Goal: Task Accomplishment & Management: Manage account settings

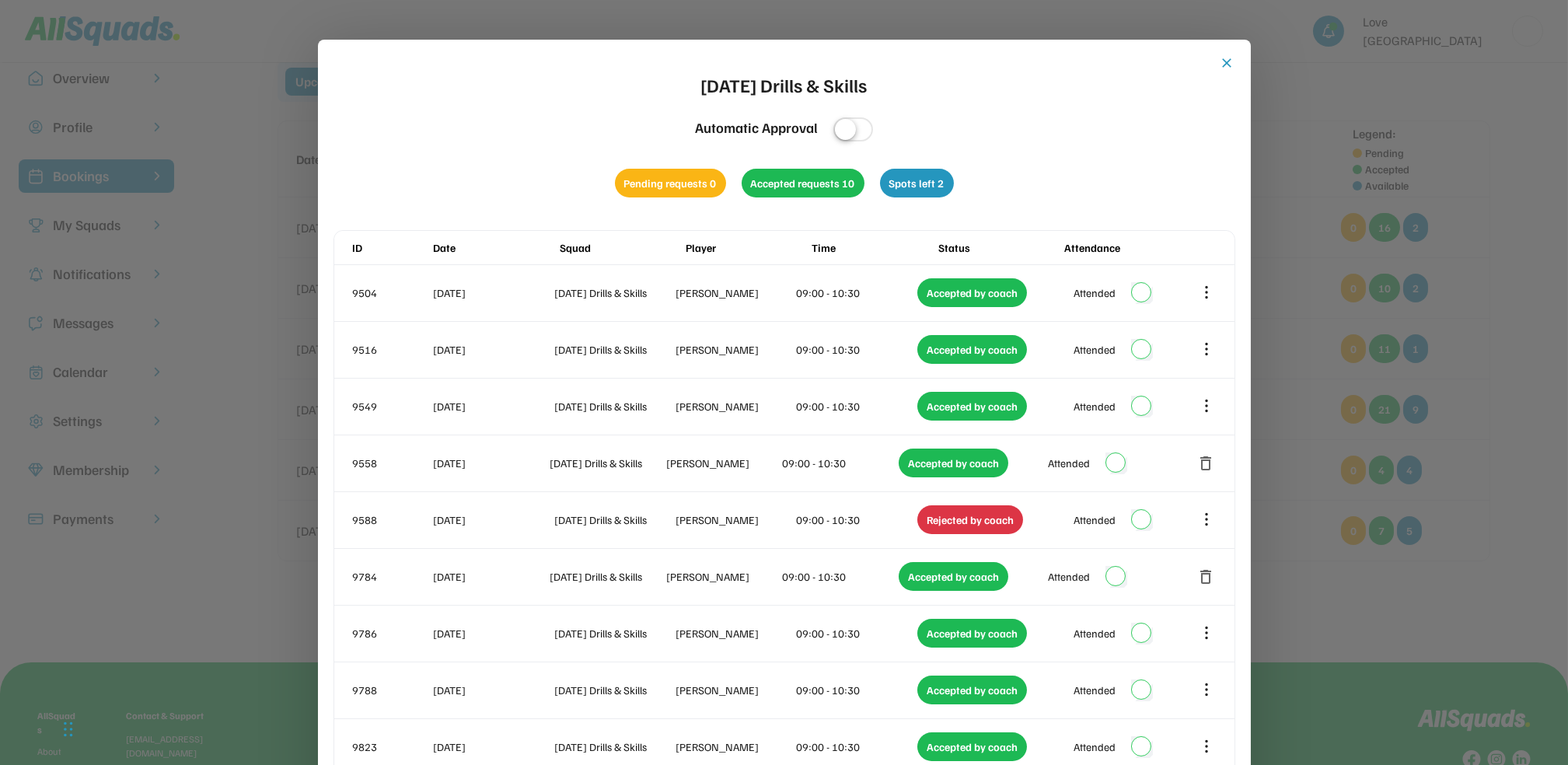
scroll to position [36, 0]
click at [1232, 63] on button "close" at bounding box center [1227, 62] width 15 height 15
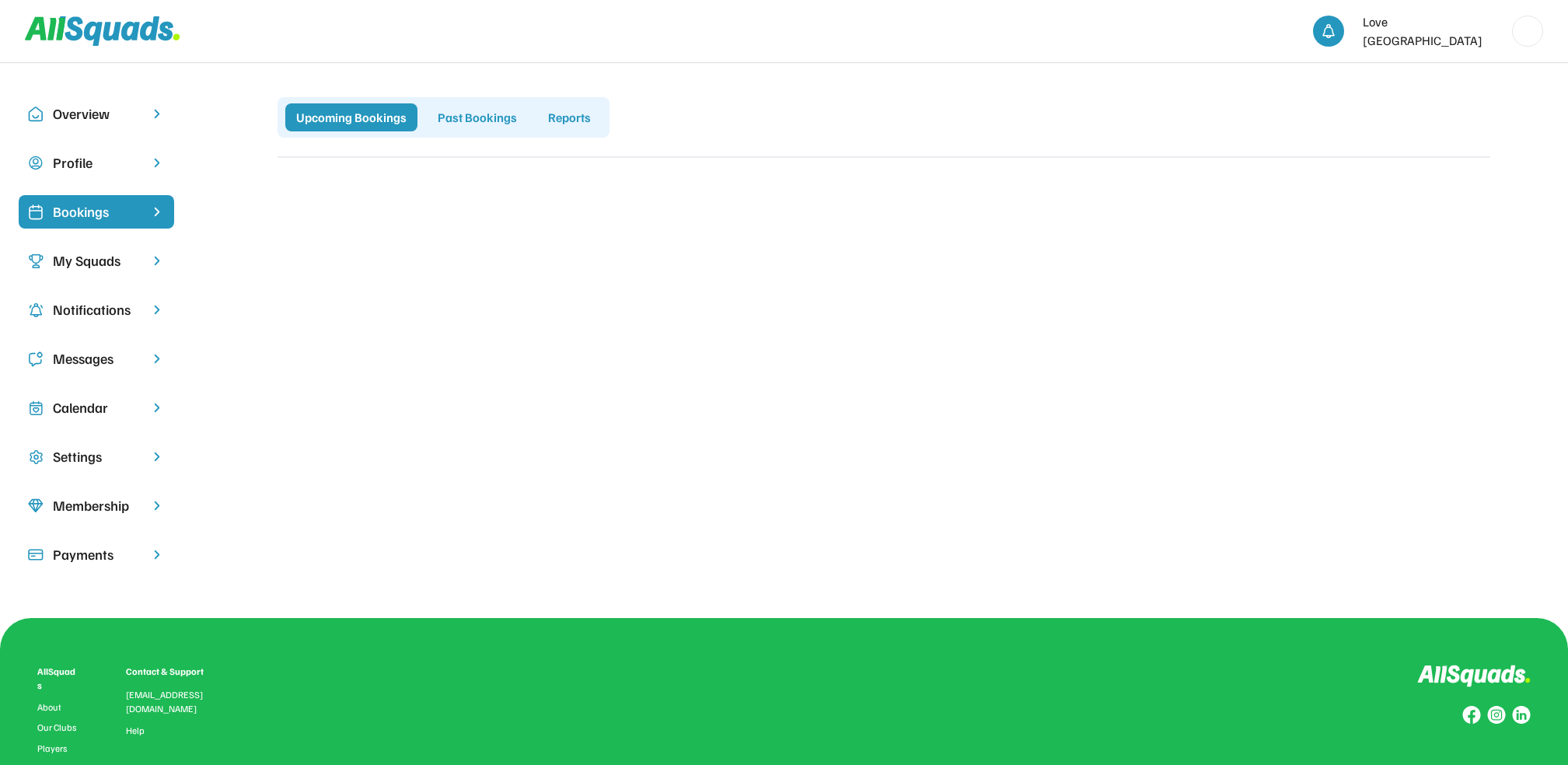
scroll to position [36, 0]
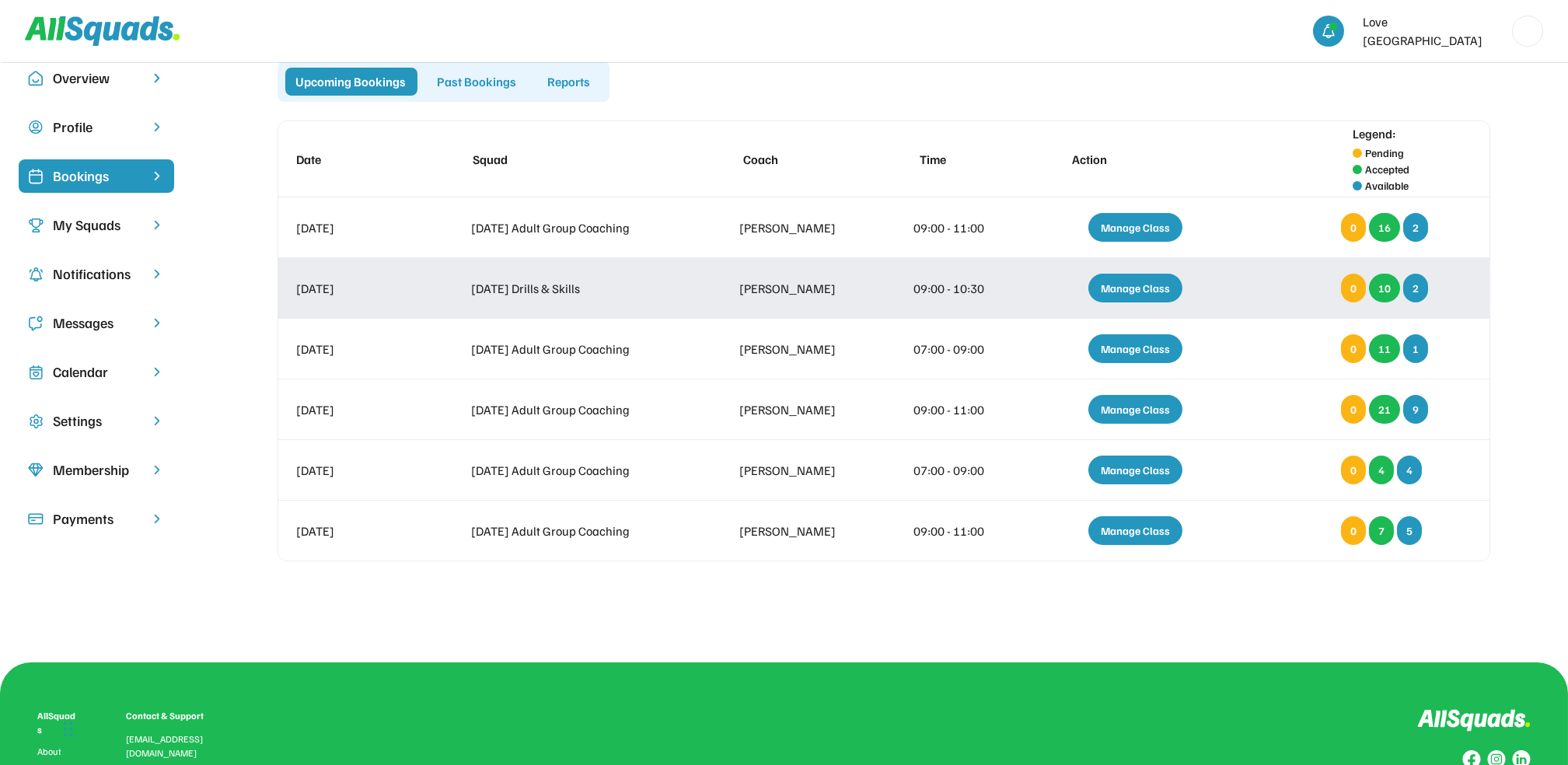
click at [1143, 293] on div "Manage Class" at bounding box center [1135, 288] width 94 height 29
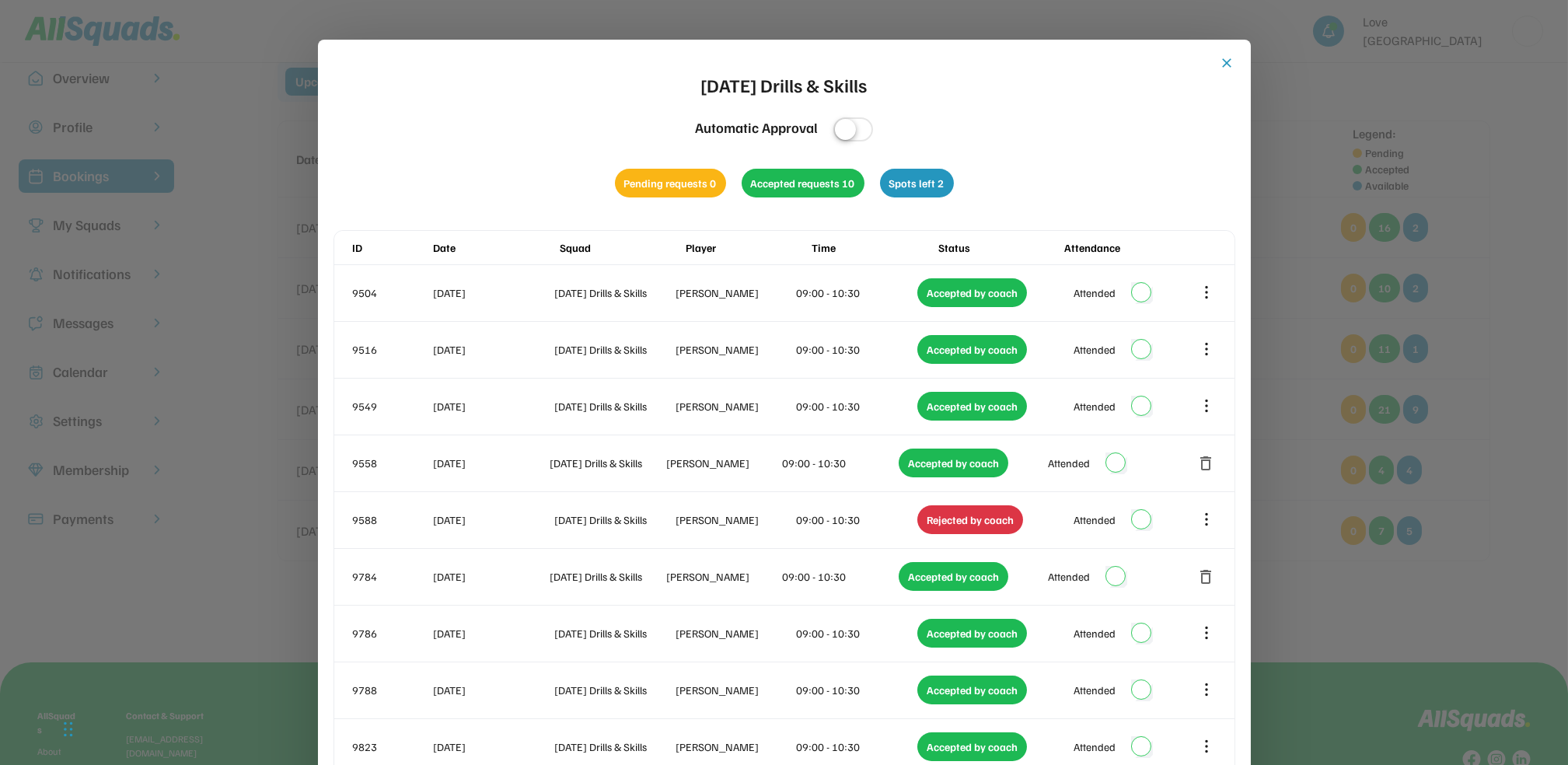
click at [1225, 60] on button "close" at bounding box center [1227, 62] width 15 height 15
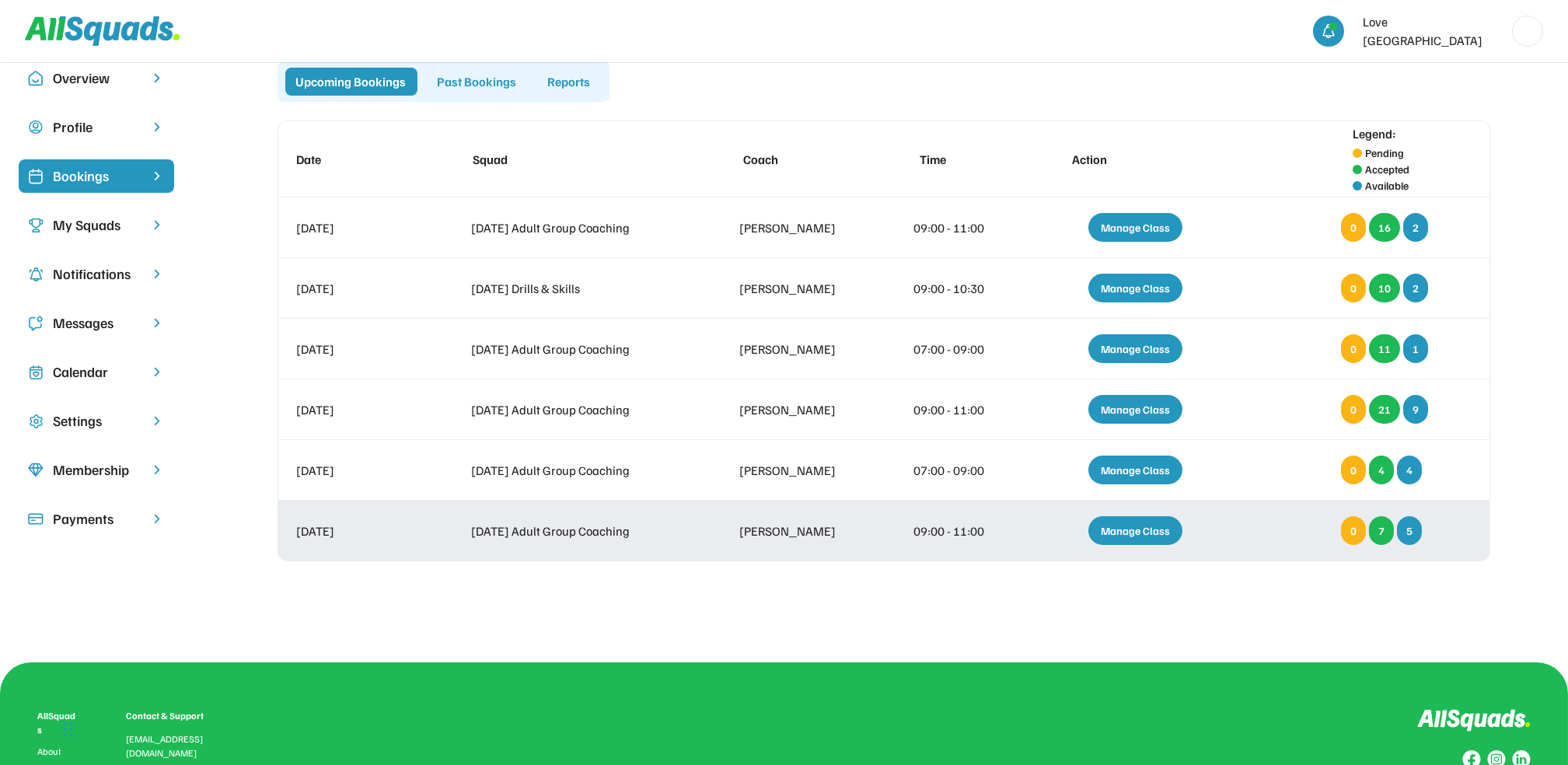
click at [1121, 533] on div "Manage Class" at bounding box center [1135, 531] width 94 height 29
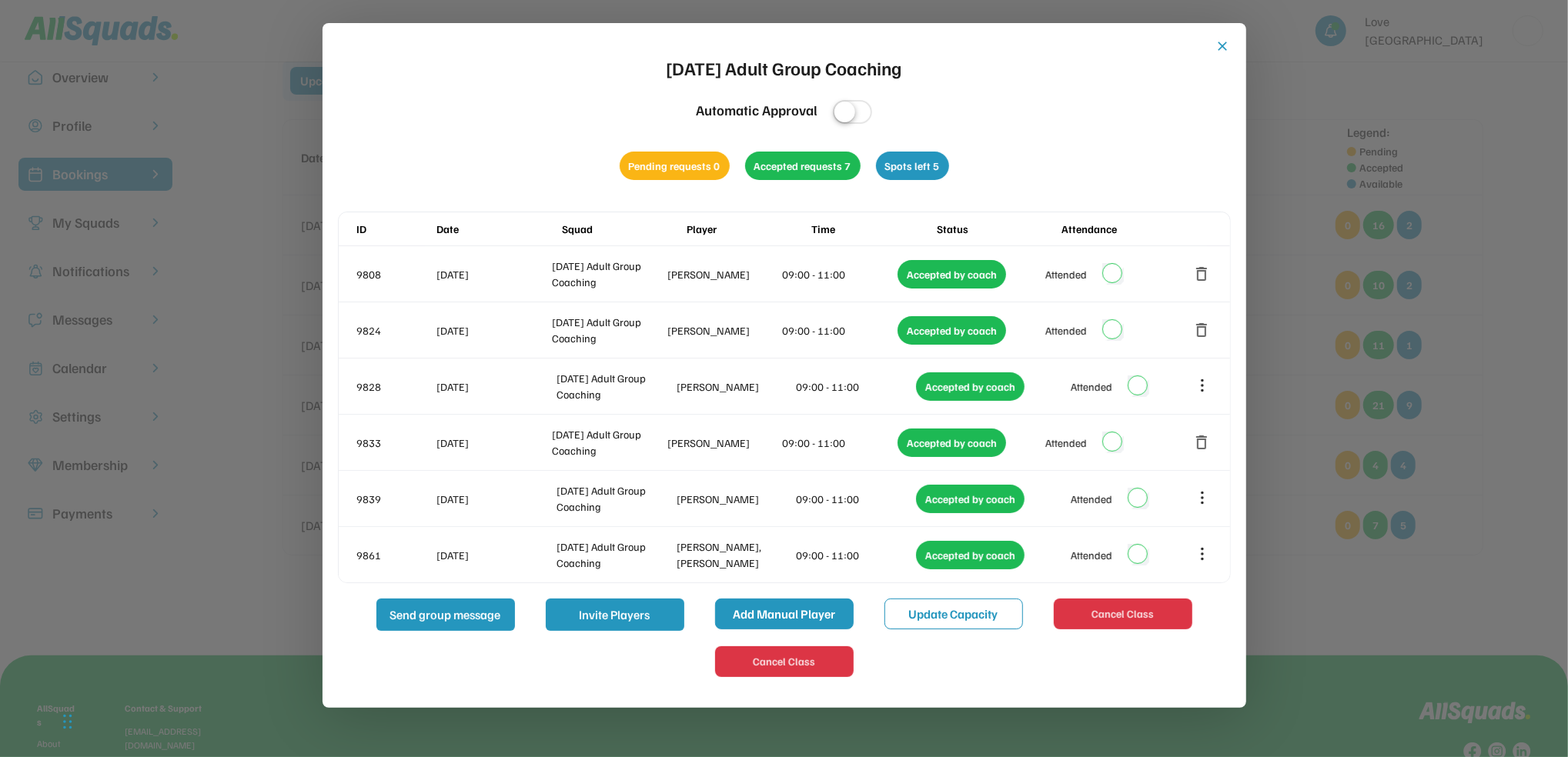
click at [780, 611] on button "Add Manual Player" at bounding box center [784, 614] width 139 height 31
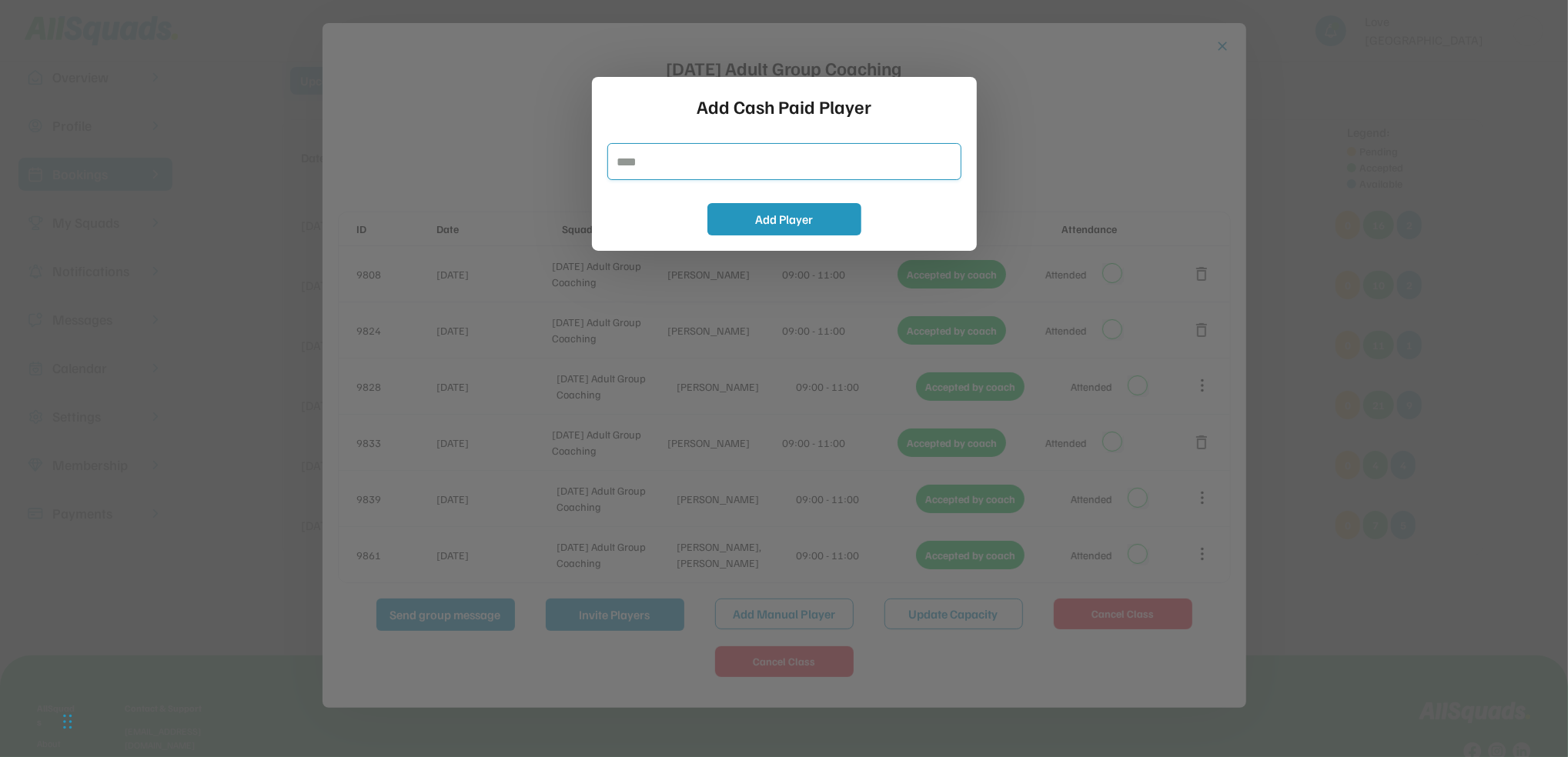
click at [661, 159] on input "input" at bounding box center [784, 162] width 354 height 37
type input "**********"
click at [735, 213] on button "Add Player" at bounding box center [784, 219] width 154 height 33
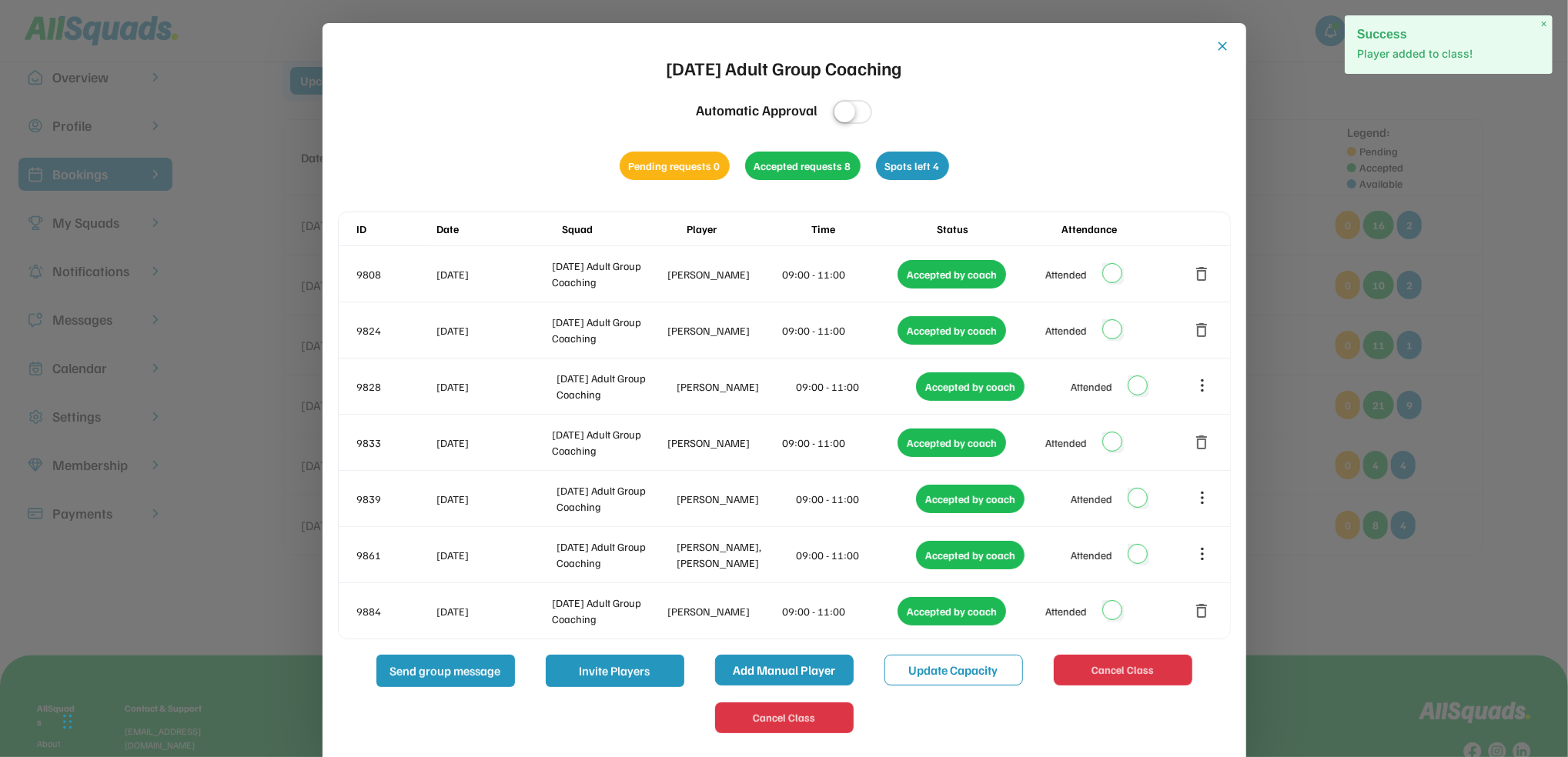
click at [816, 668] on button "Add Manual Player" at bounding box center [784, 670] width 139 height 31
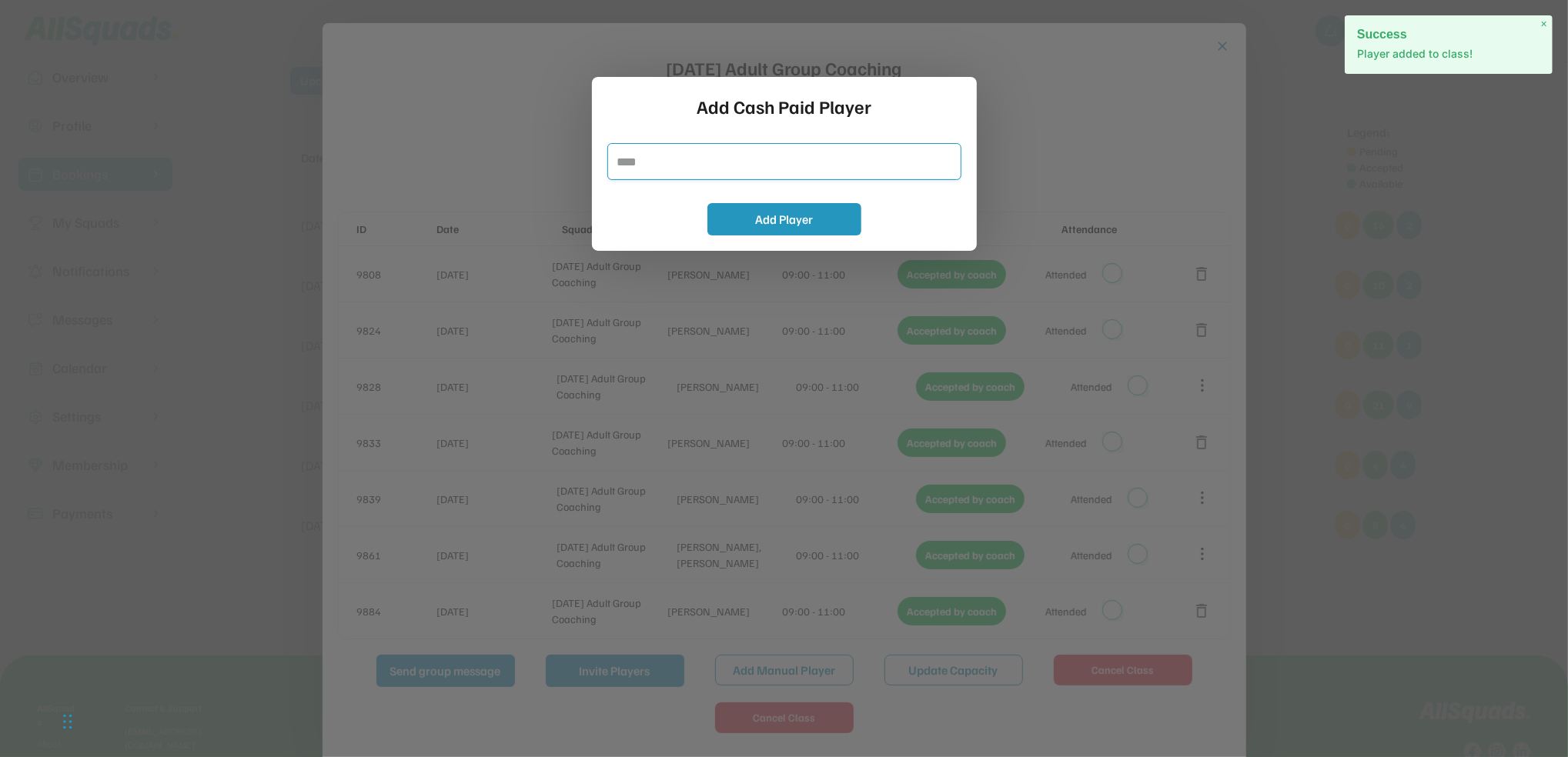
click at [678, 168] on input "input" at bounding box center [784, 162] width 354 height 37
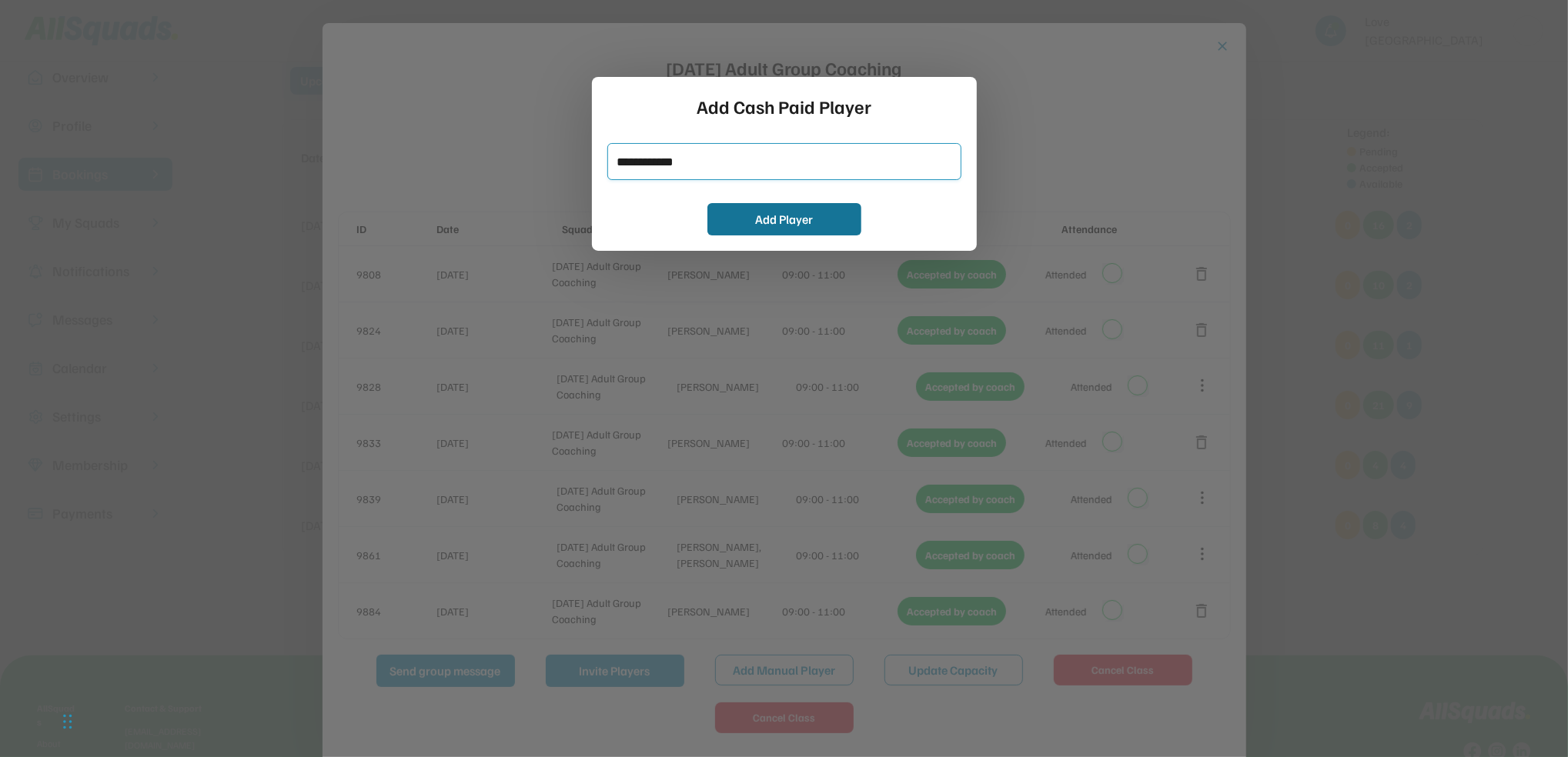
type input "**********"
click at [741, 218] on button "Add Player" at bounding box center [784, 219] width 154 height 33
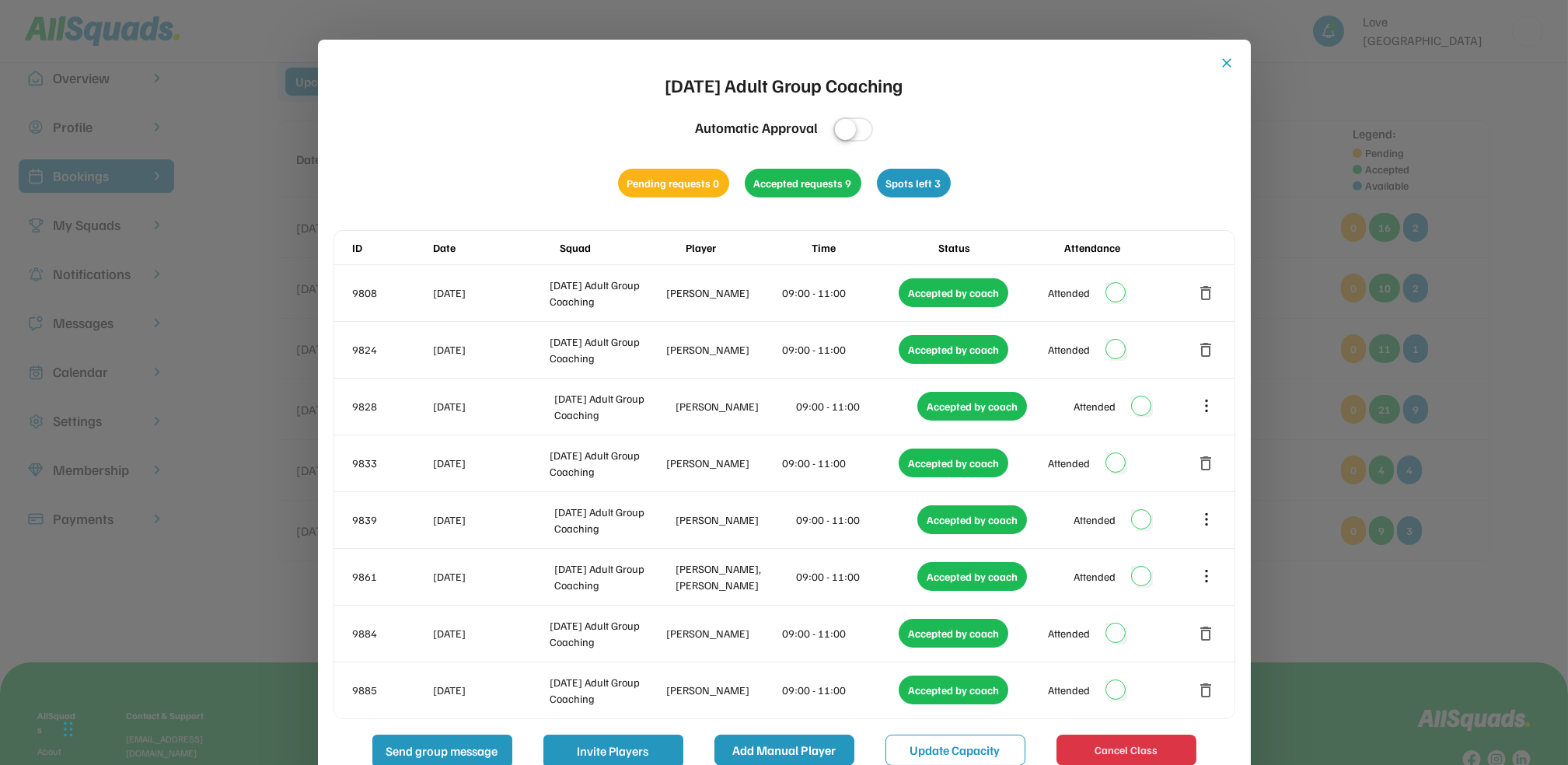
click at [782, 754] on button "Add Manual Player" at bounding box center [784, 750] width 140 height 31
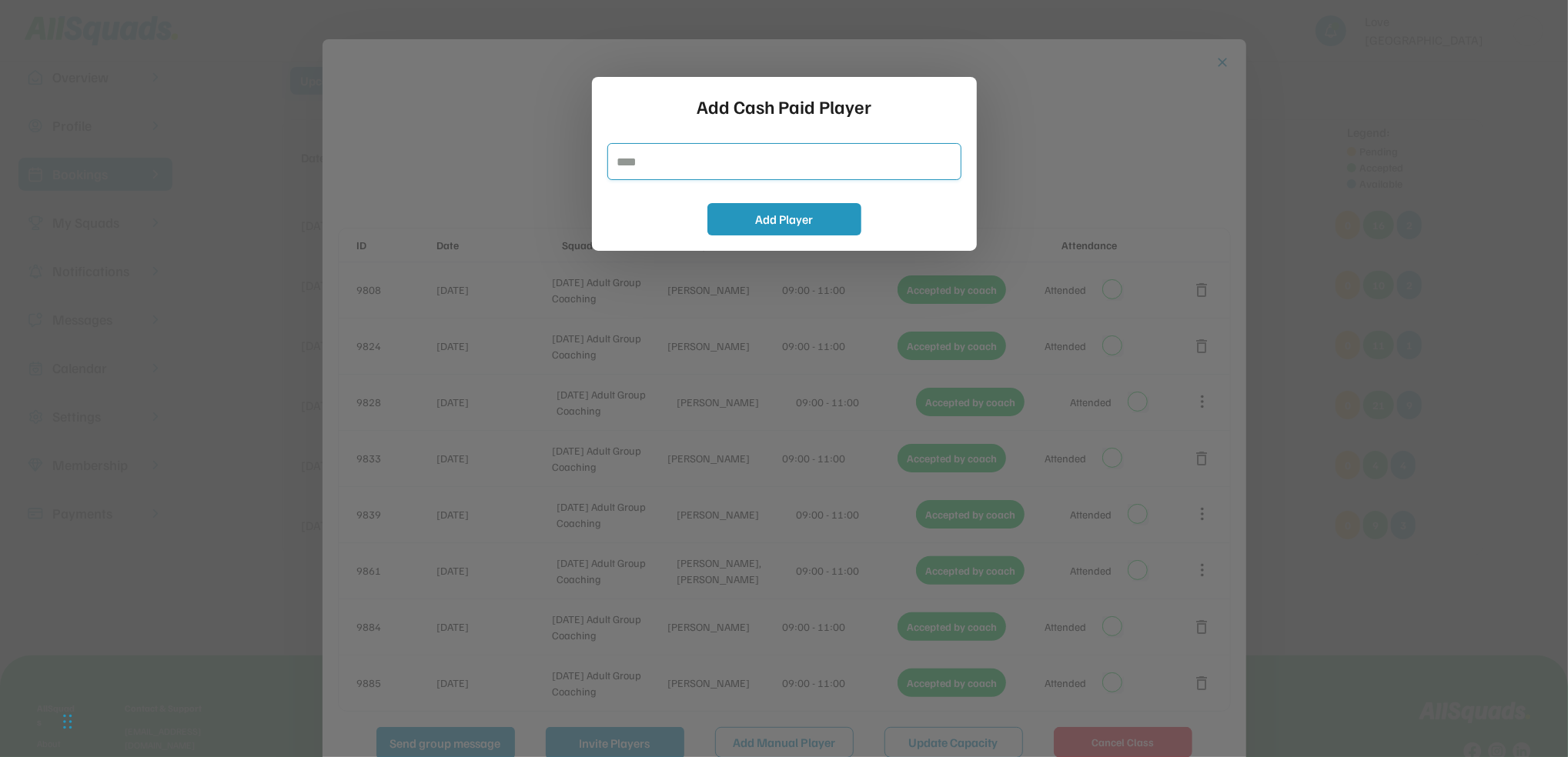
click at [672, 163] on input "input" at bounding box center [784, 162] width 354 height 37
type input "**********"
click at [816, 223] on button "Add Player" at bounding box center [784, 219] width 154 height 33
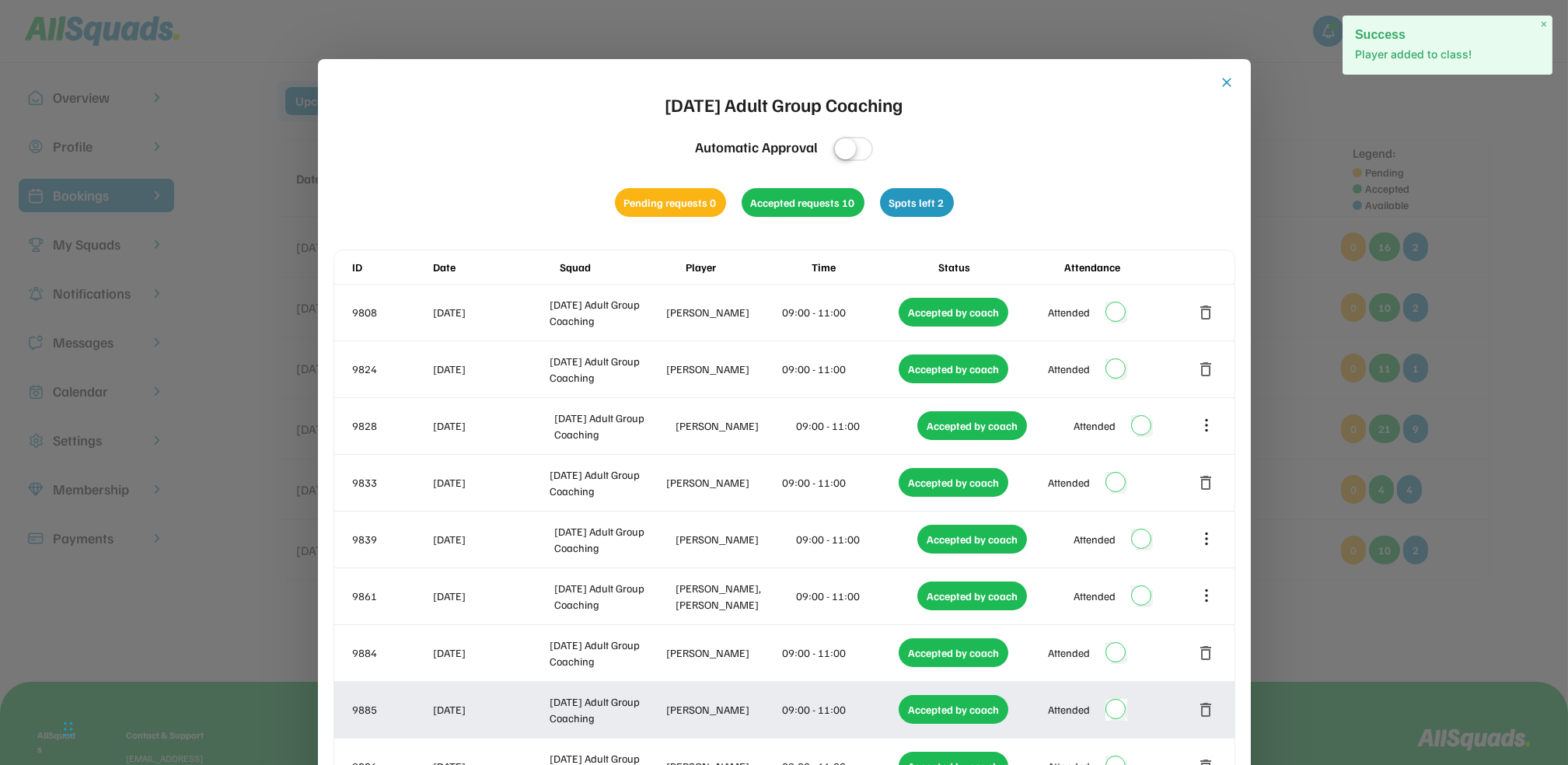
scroll to position [0, 0]
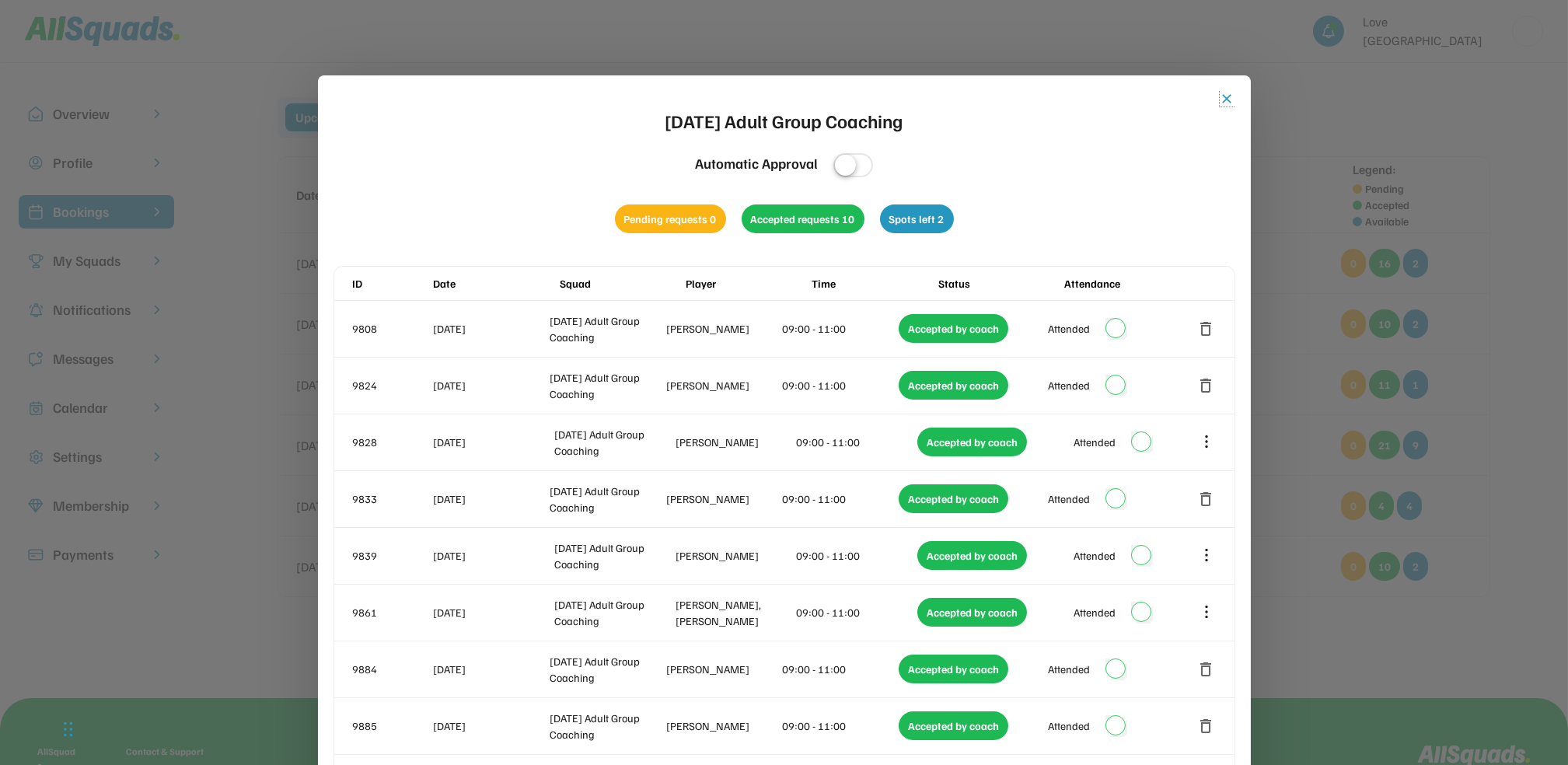
click at [1224, 94] on button "close" at bounding box center [1227, 98] width 15 height 15
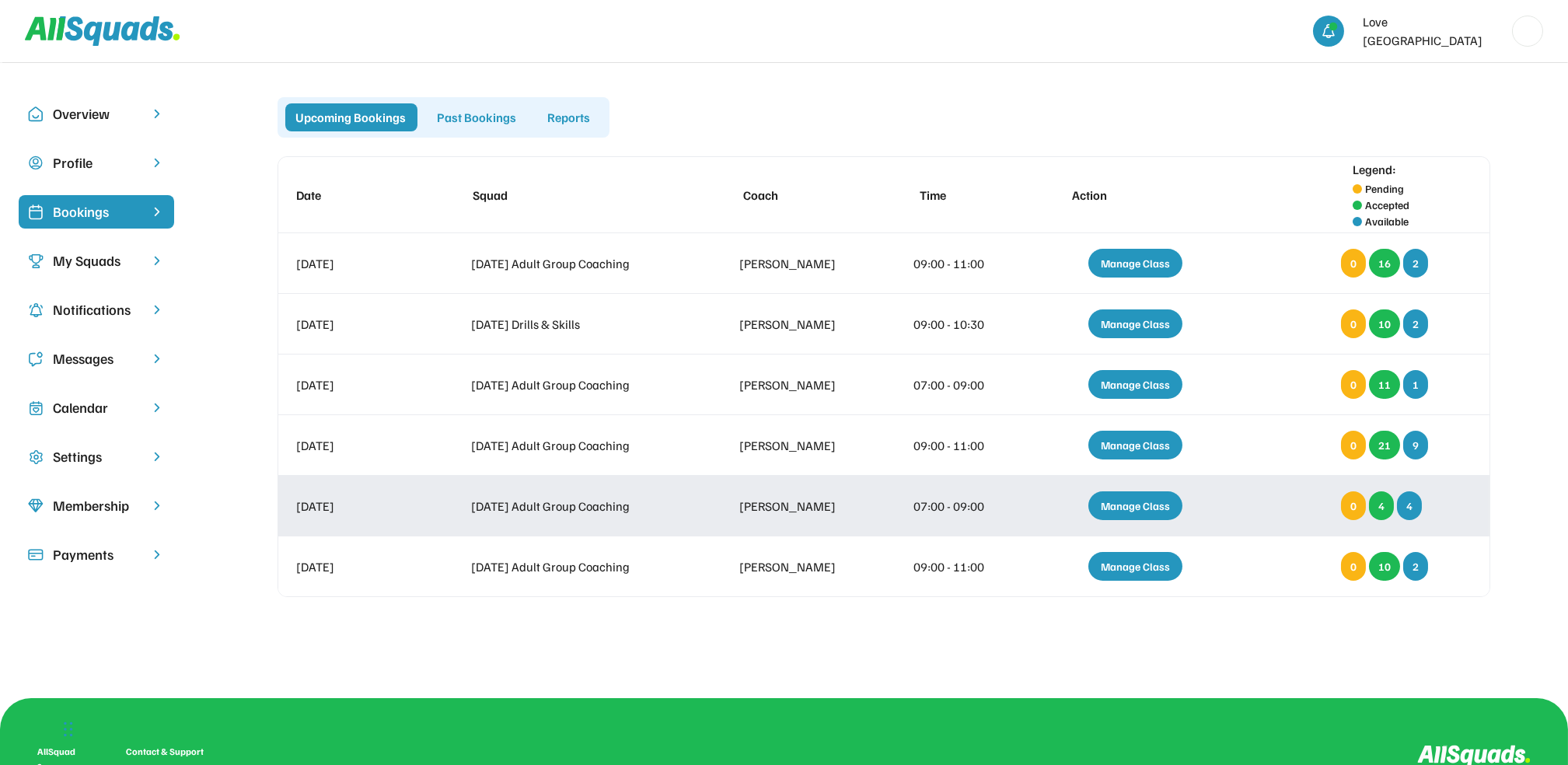
click at [1130, 501] on div "Manage Class" at bounding box center [1135, 506] width 94 height 29
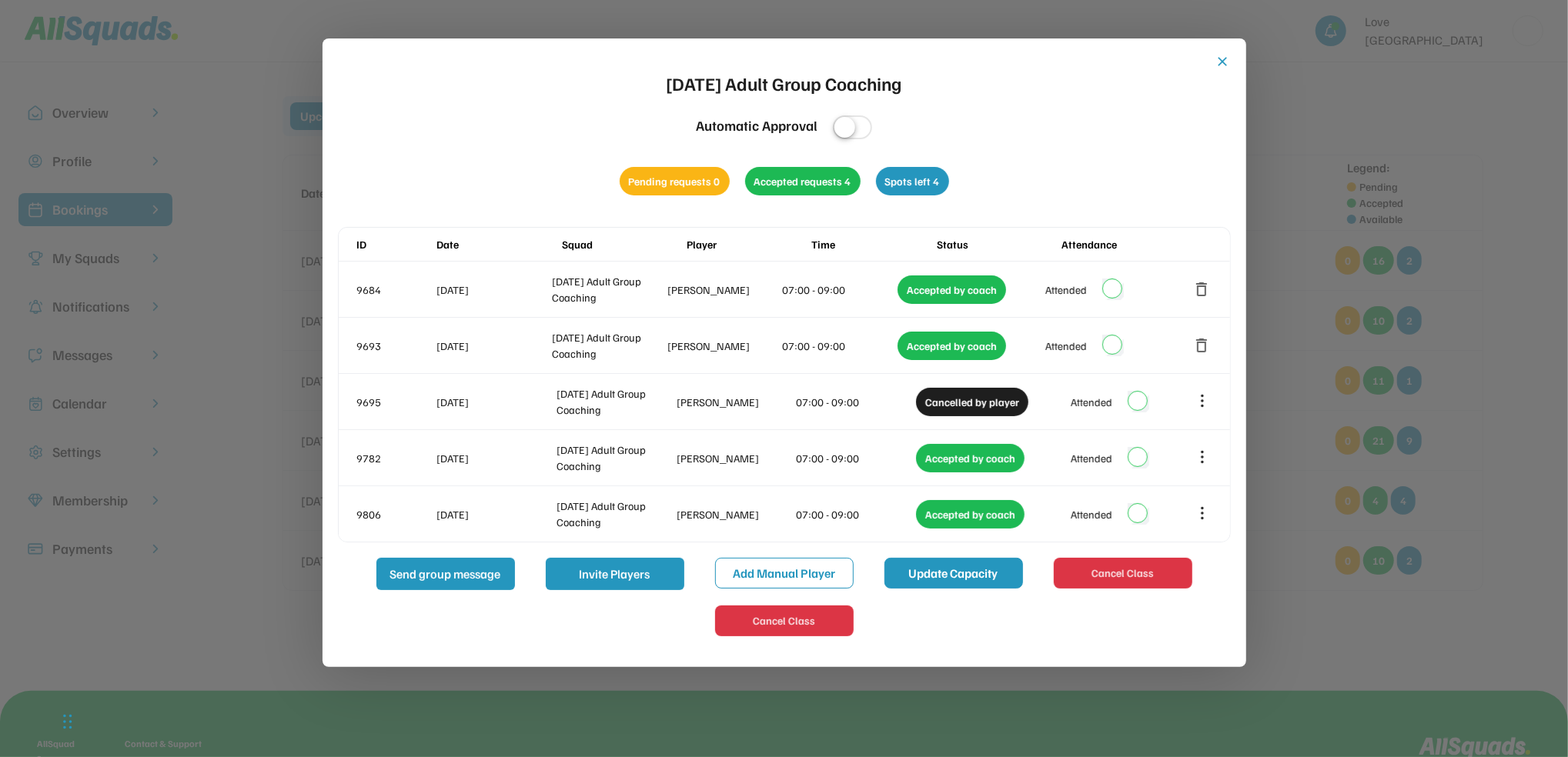
click at [917, 583] on button "Update Capacity" at bounding box center [953, 573] width 139 height 31
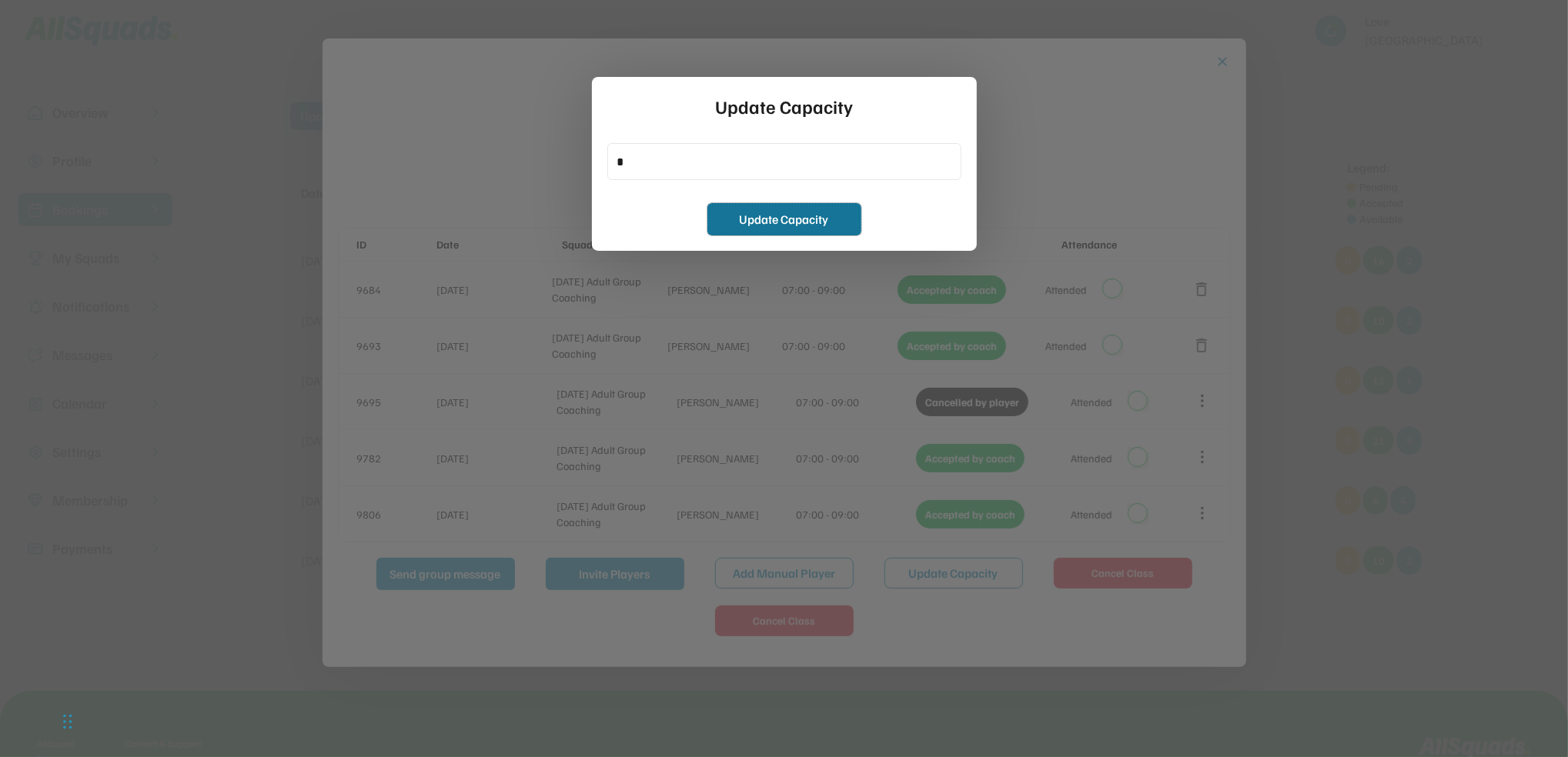
click at [757, 218] on button "Update Capacity" at bounding box center [784, 219] width 154 height 33
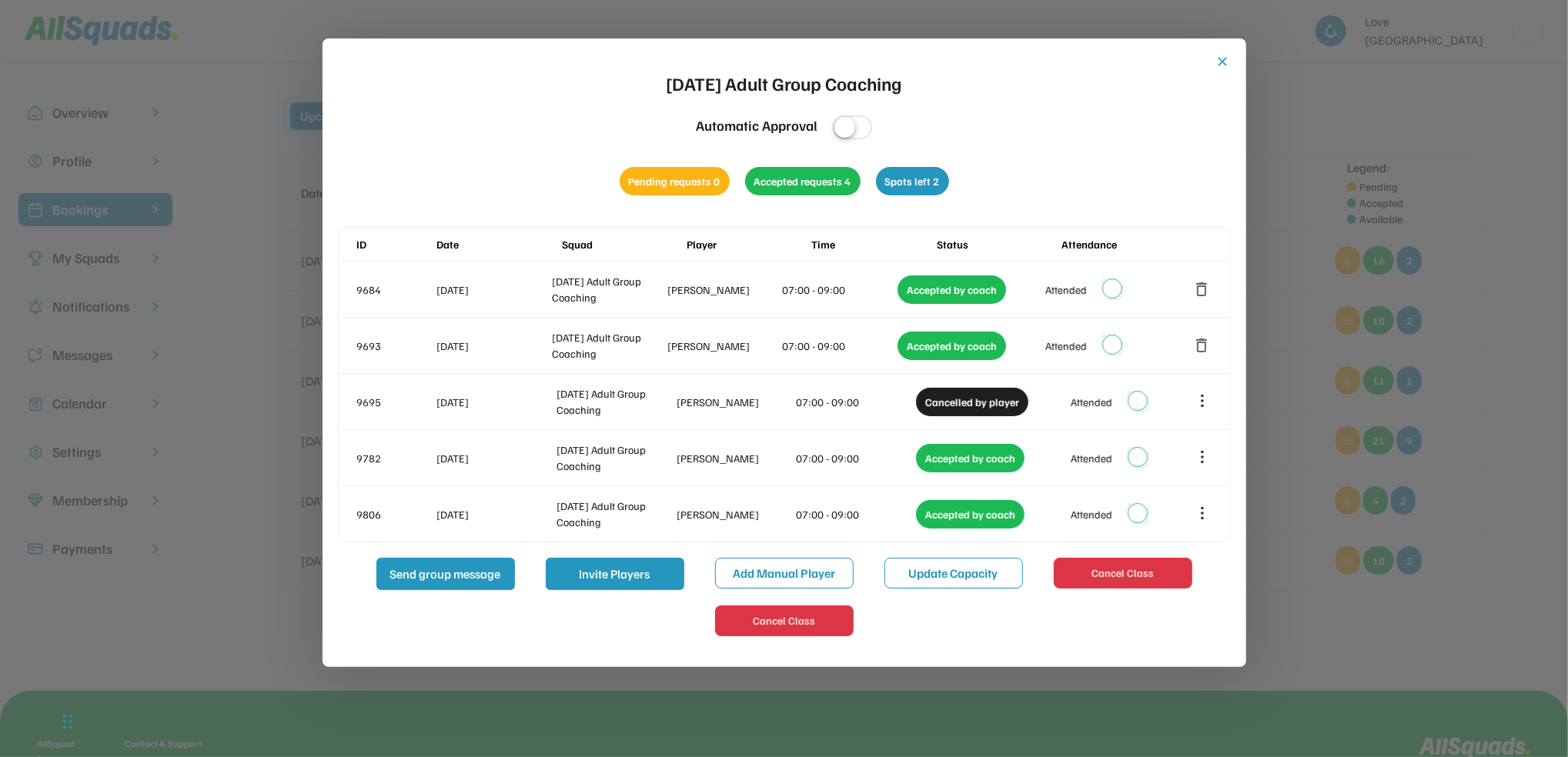
click at [1223, 63] on button "close" at bounding box center [1223, 61] width 15 height 15
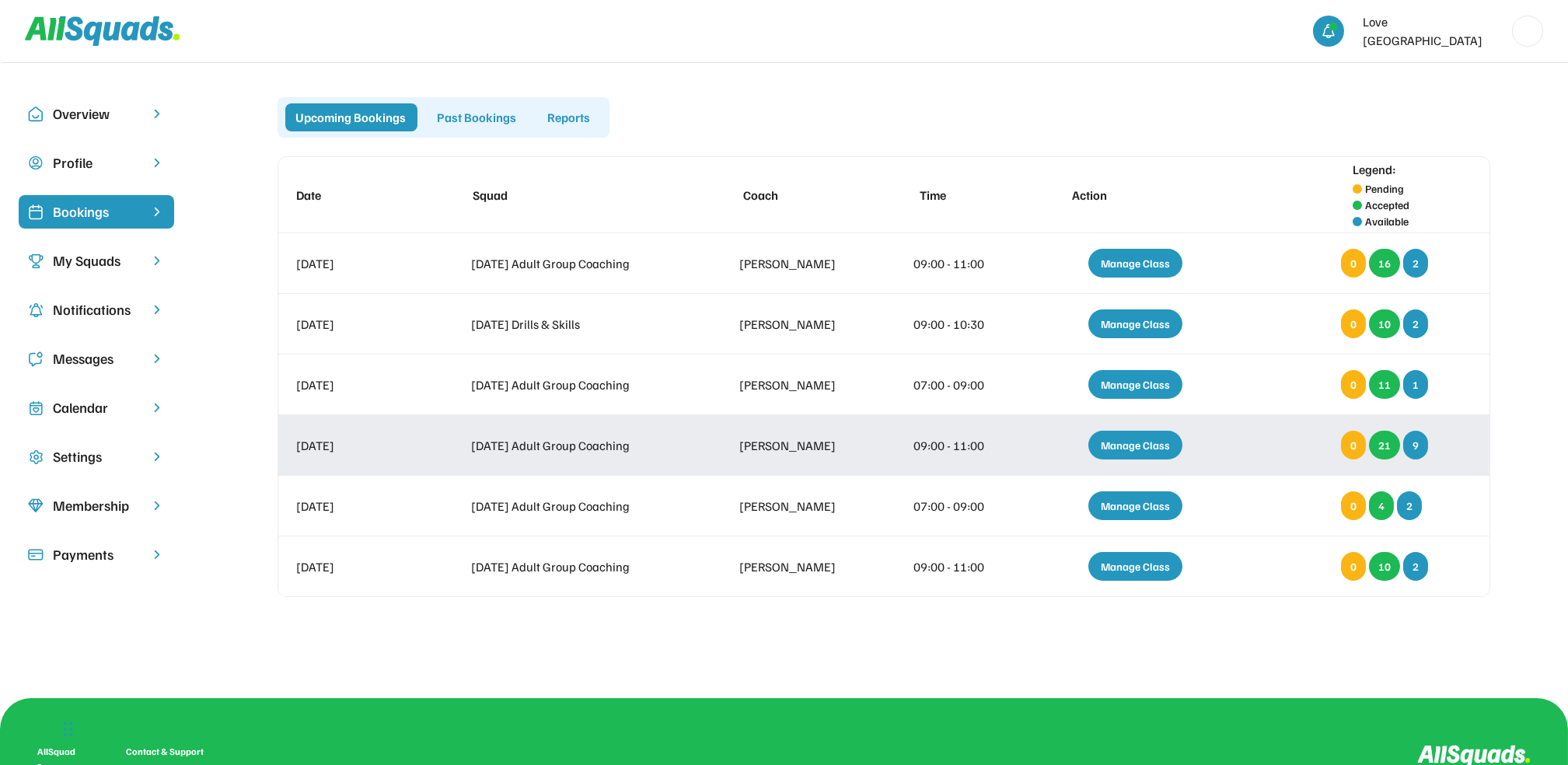
click at [1116, 444] on div "Manage Class" at bounding box center [1135, 445] width 94 height 29
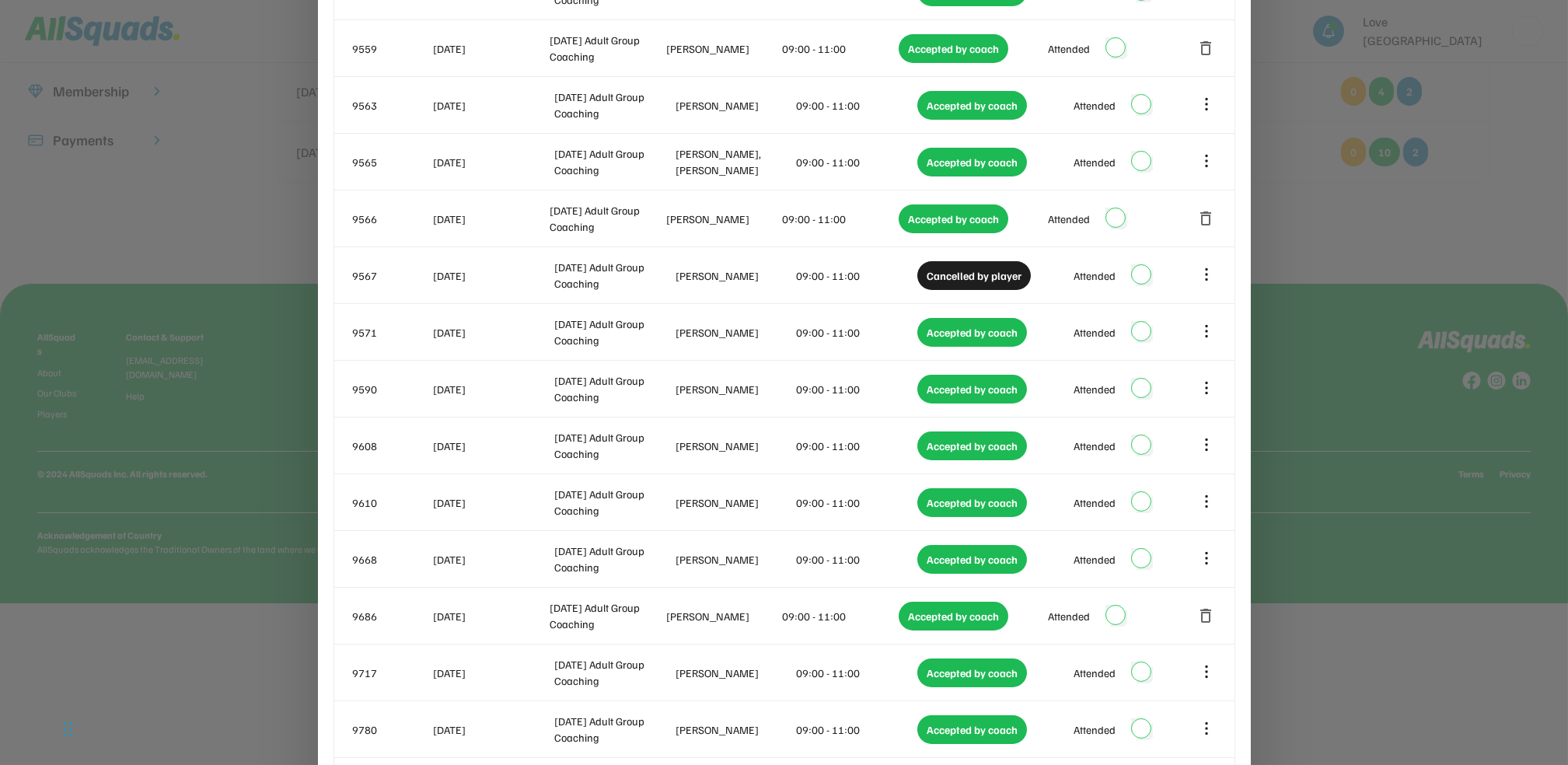
scroll to position [771, 0]
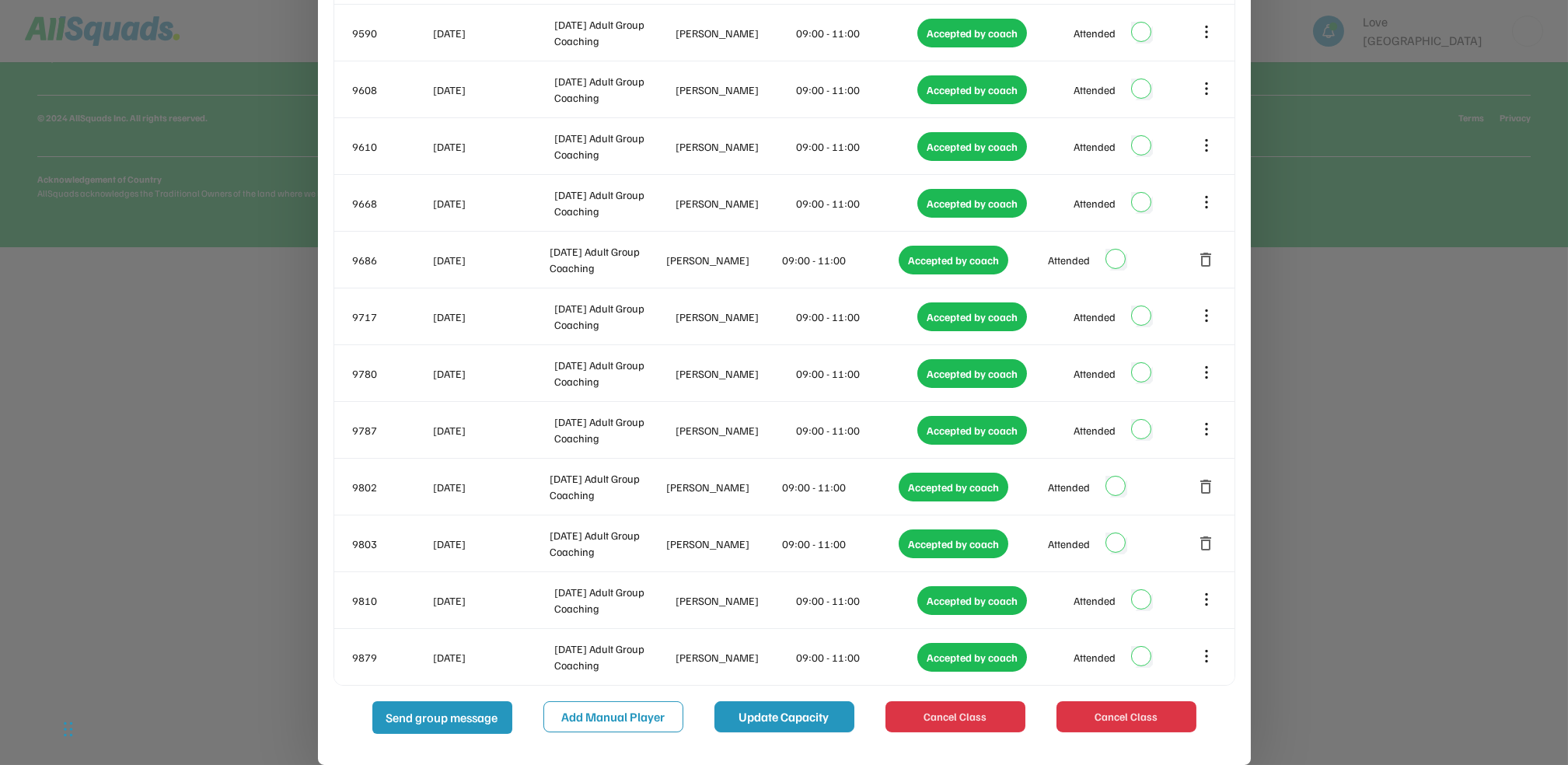
click at [802, 727] on button "Update Capacity" at bounding box center [784, 717] width 140 height 31
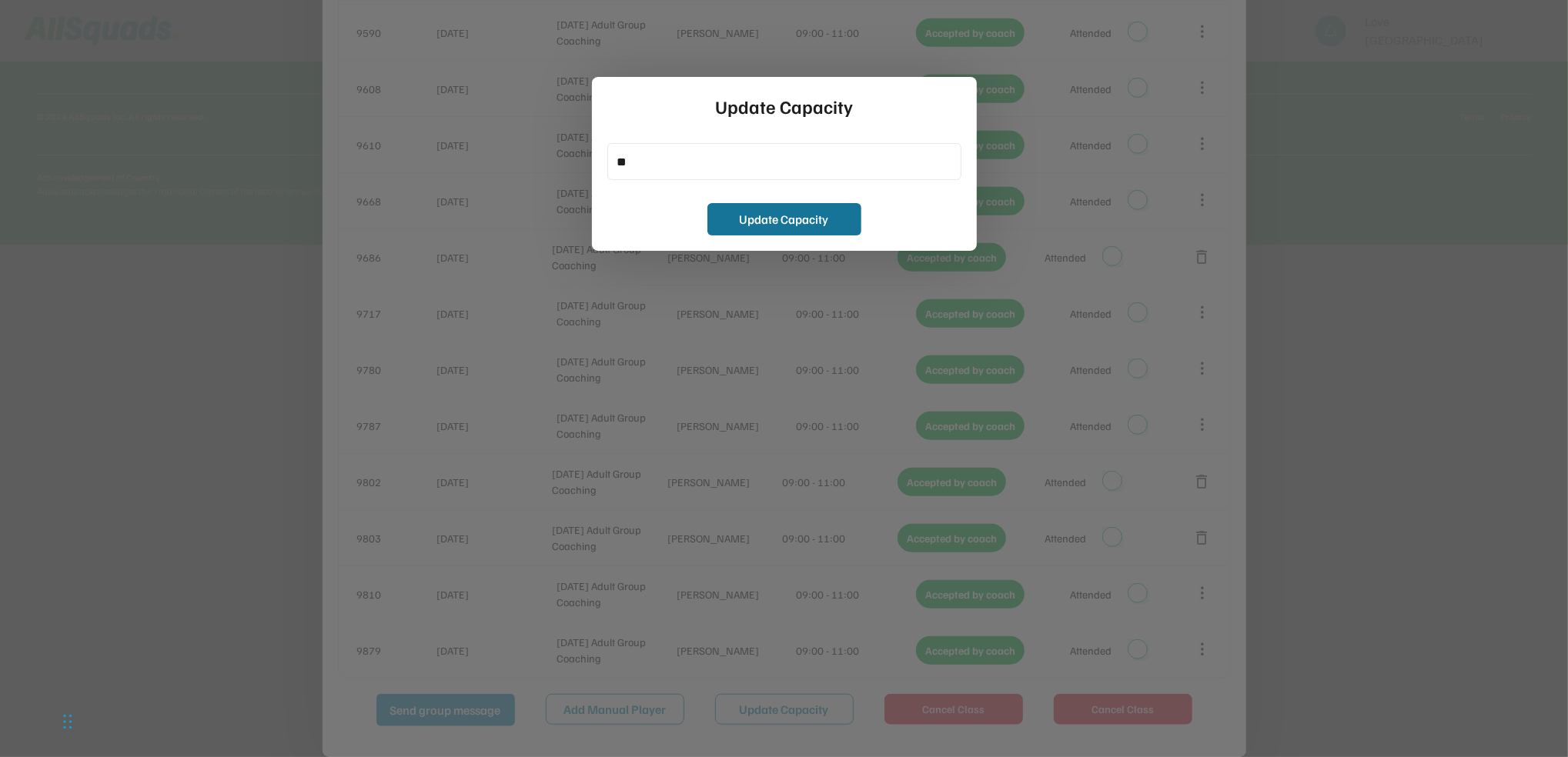
click at [745, 220] on button "Update Capacity" at bounding box center [784, 219] width 154 height 33
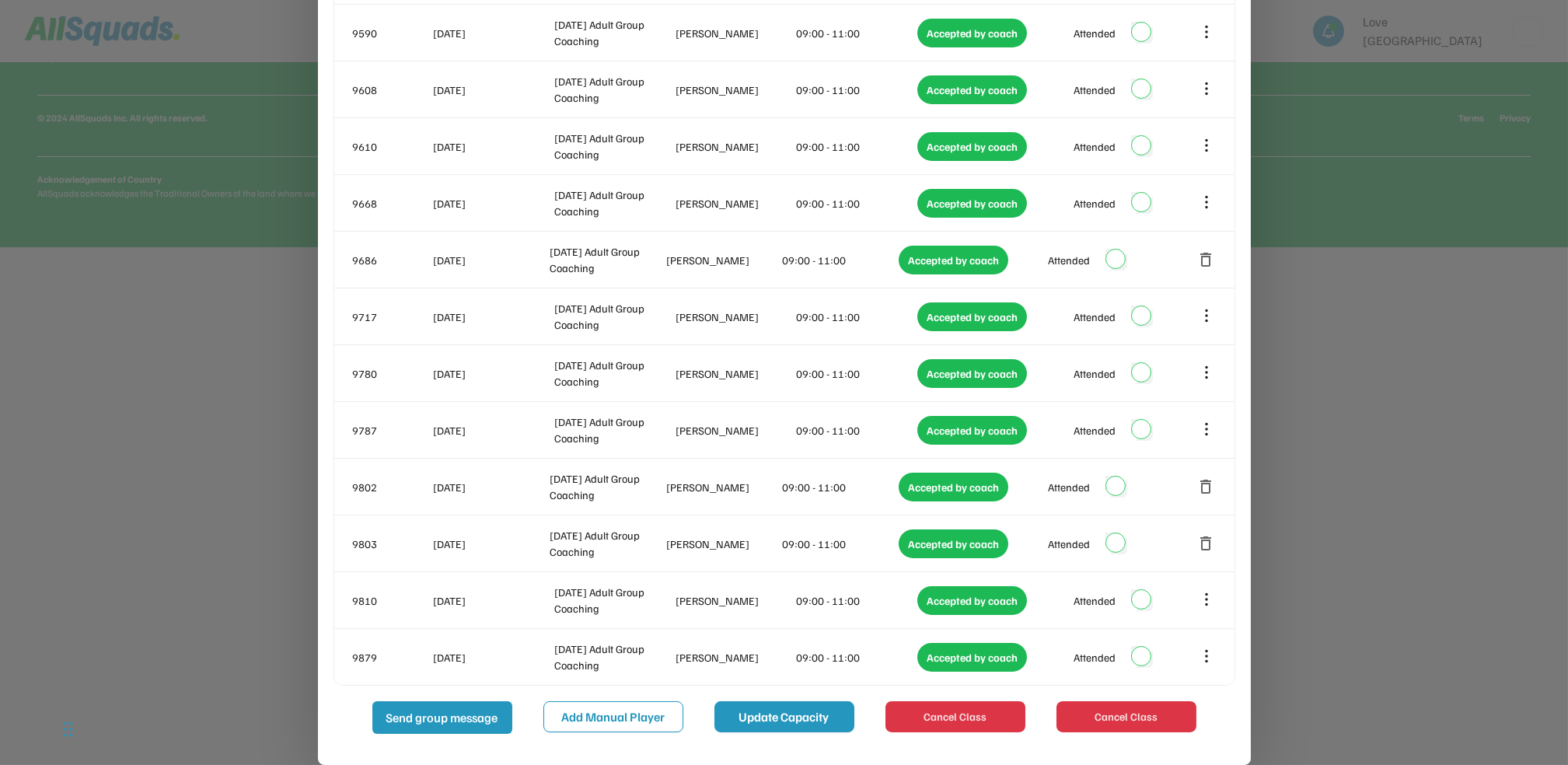
click at [756, 713] on button "Update Capacity" at bounding box center [784, 717] width 140 height 31
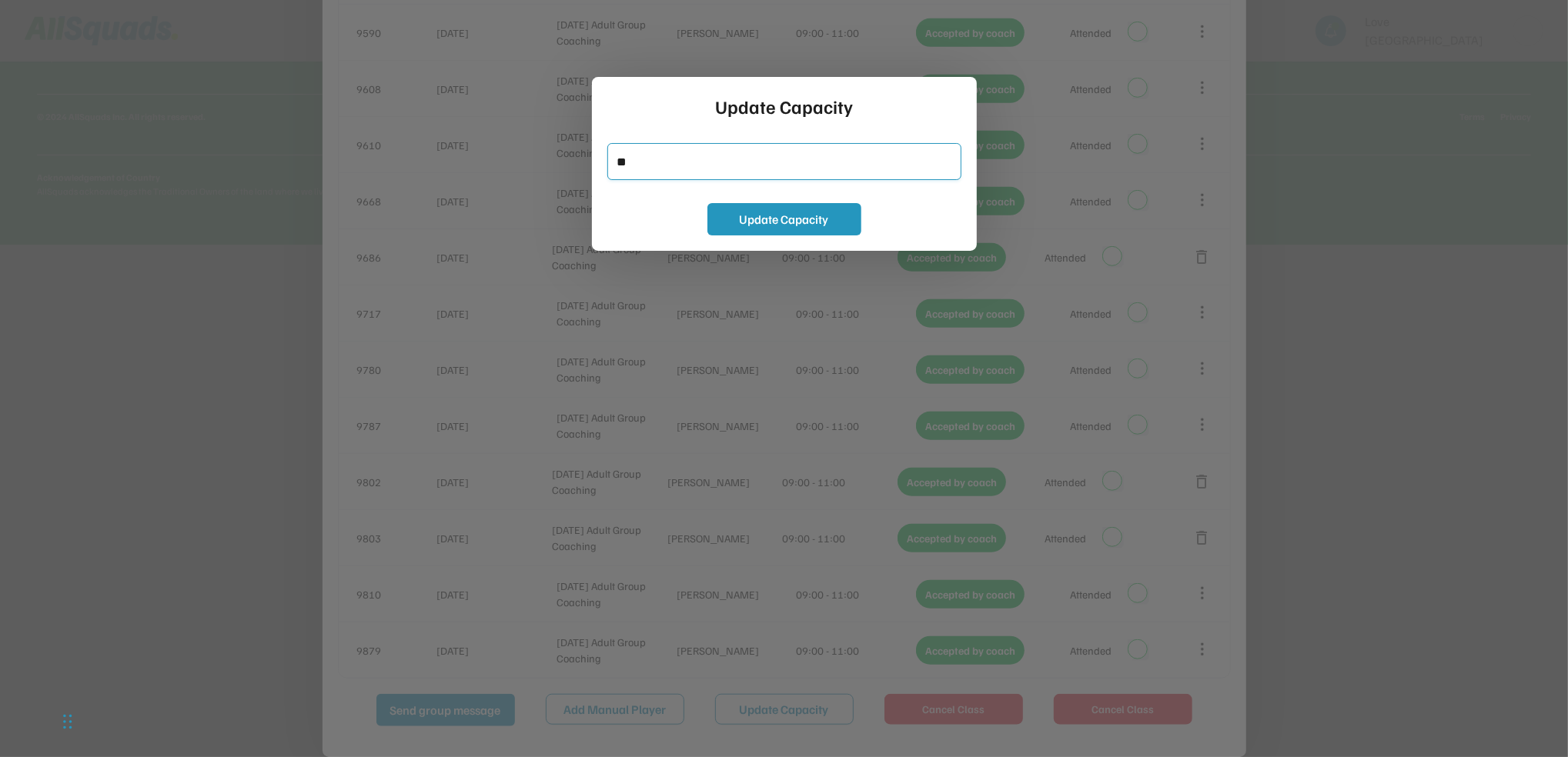
drag, startPoint x: 645, startPoint y: 161, endPoint x: 611, endPoint y: 167, distance: 34.5
click at [611, 167] on input "input" at bounding box center [784, 162] width 354 height 37
type input "**"
click at [757, 211] on button "Update Capacity" at bounding box center [784, 219] width 154 height 33
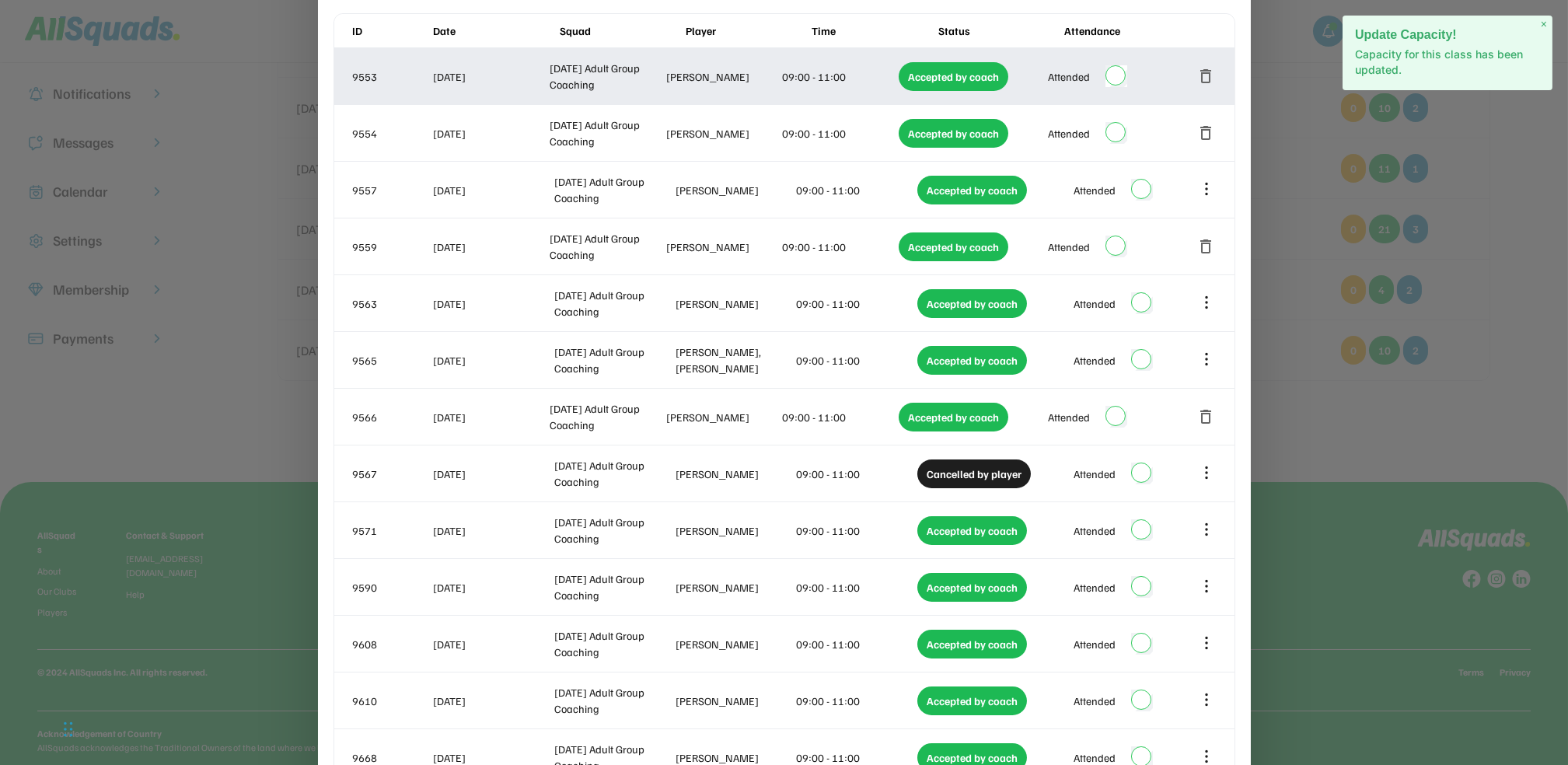
scroll to position [46, 0]
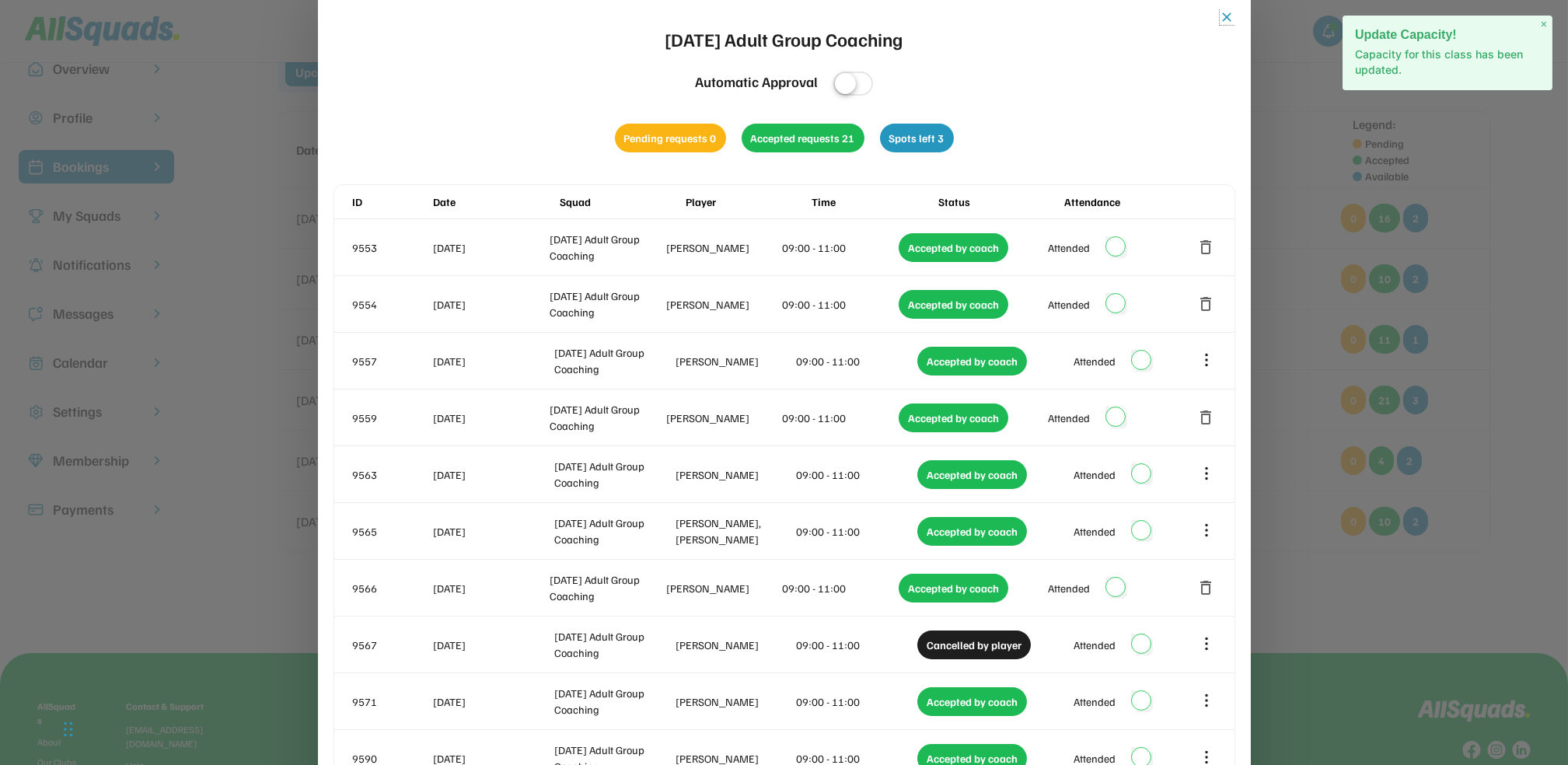
click at [1229, 19] on button "close" at bounding box center [1227, 16] width 15 height 15
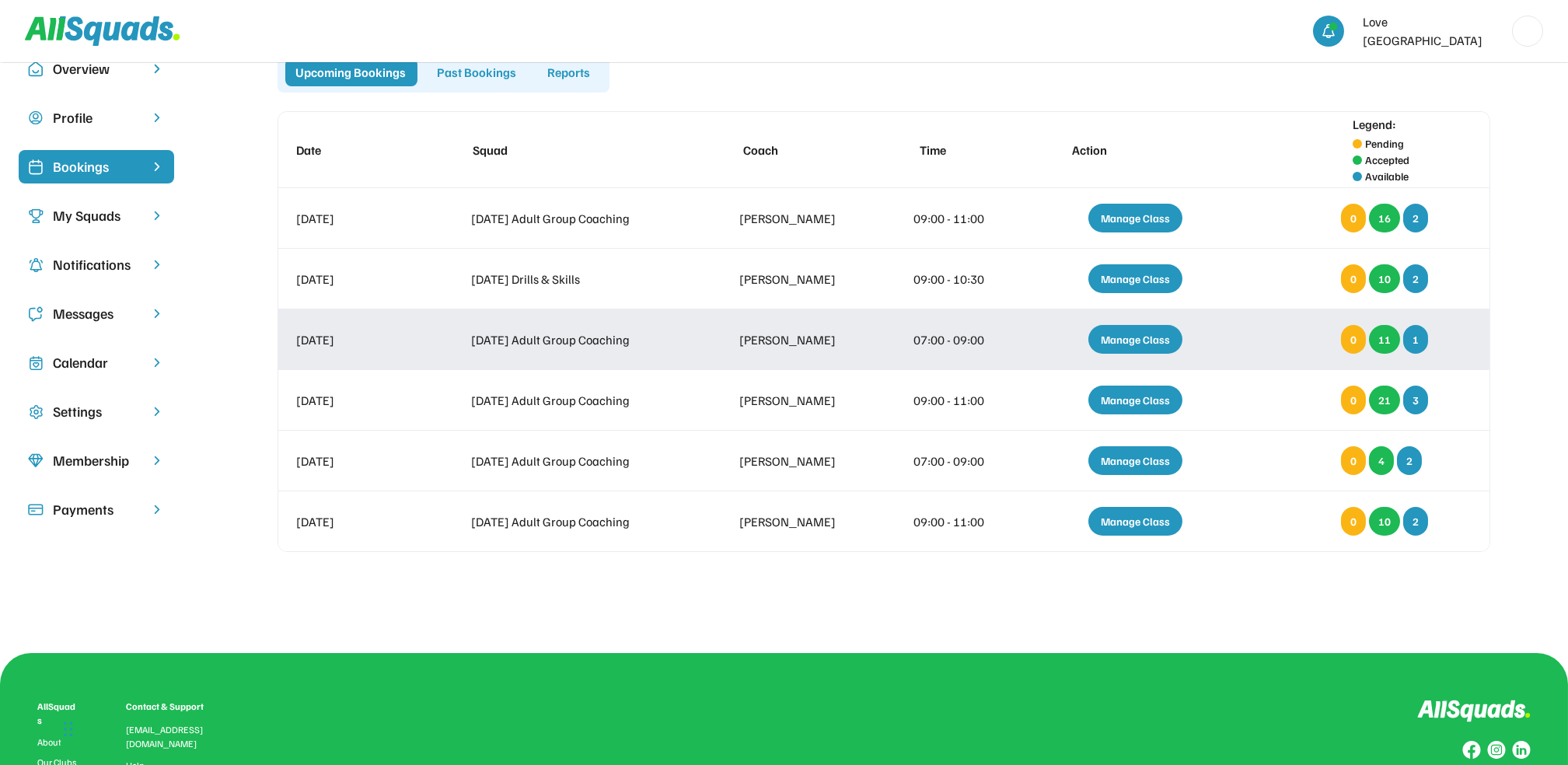
click at [1124, 346] on div "Manage Class" at bounding box center [1135, 339] width 94 height 29
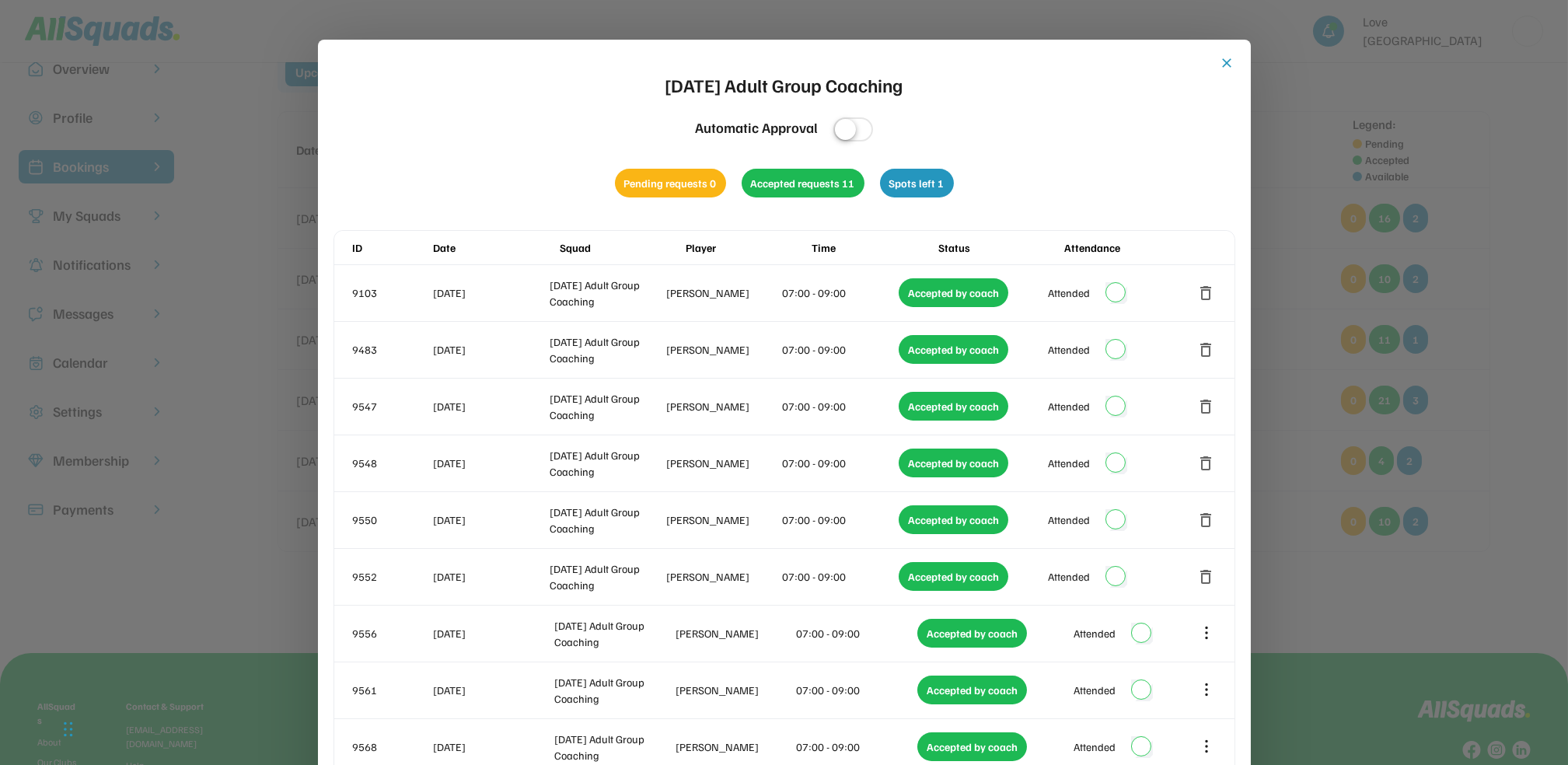
click at [1225, 62] on button "close" at bounding box center [1227, 62] width 15 height 15
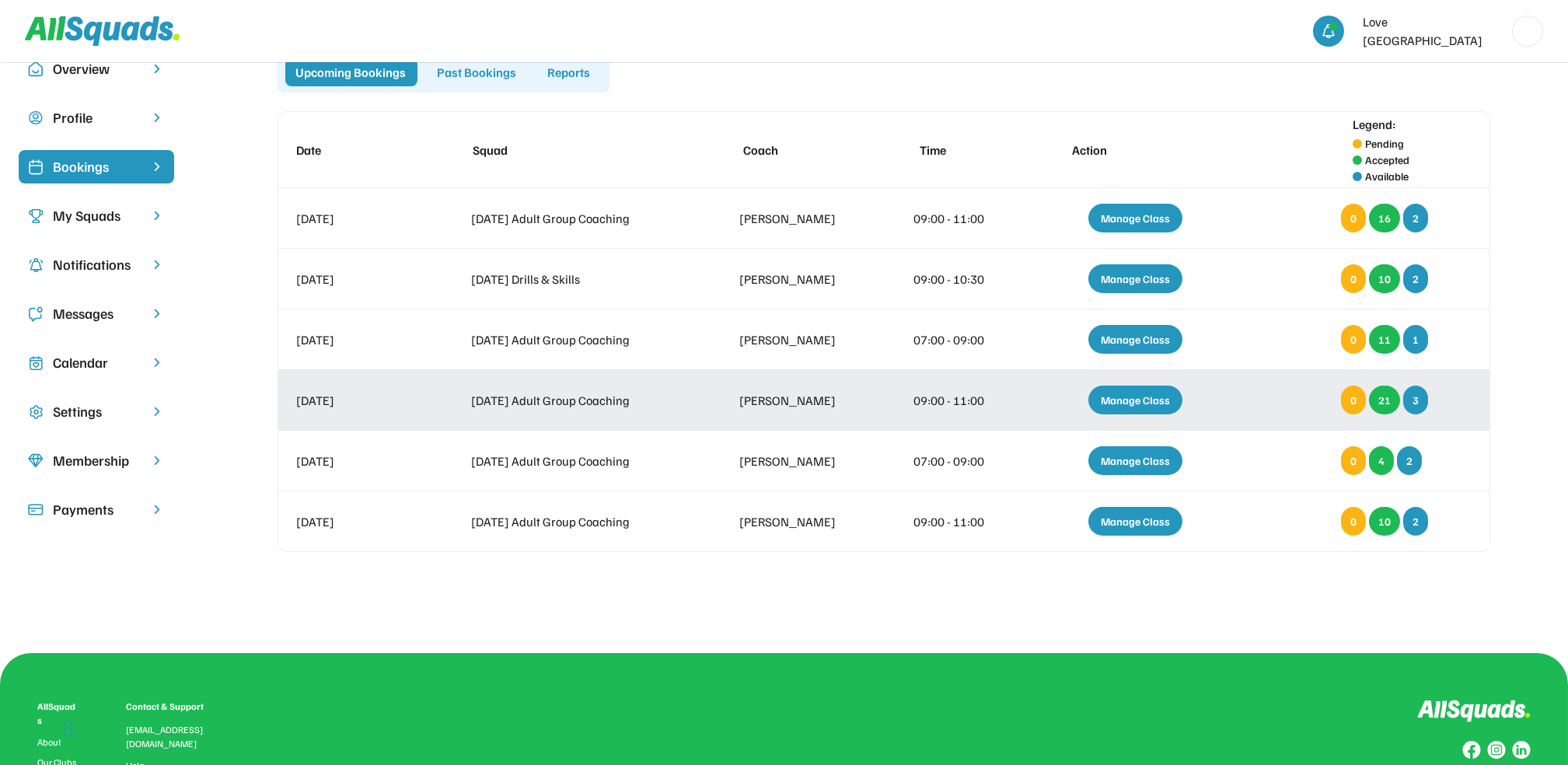
click at [1124, 401] on div "Manage Class" at bounding box center [1135, 400] width 94 height 29
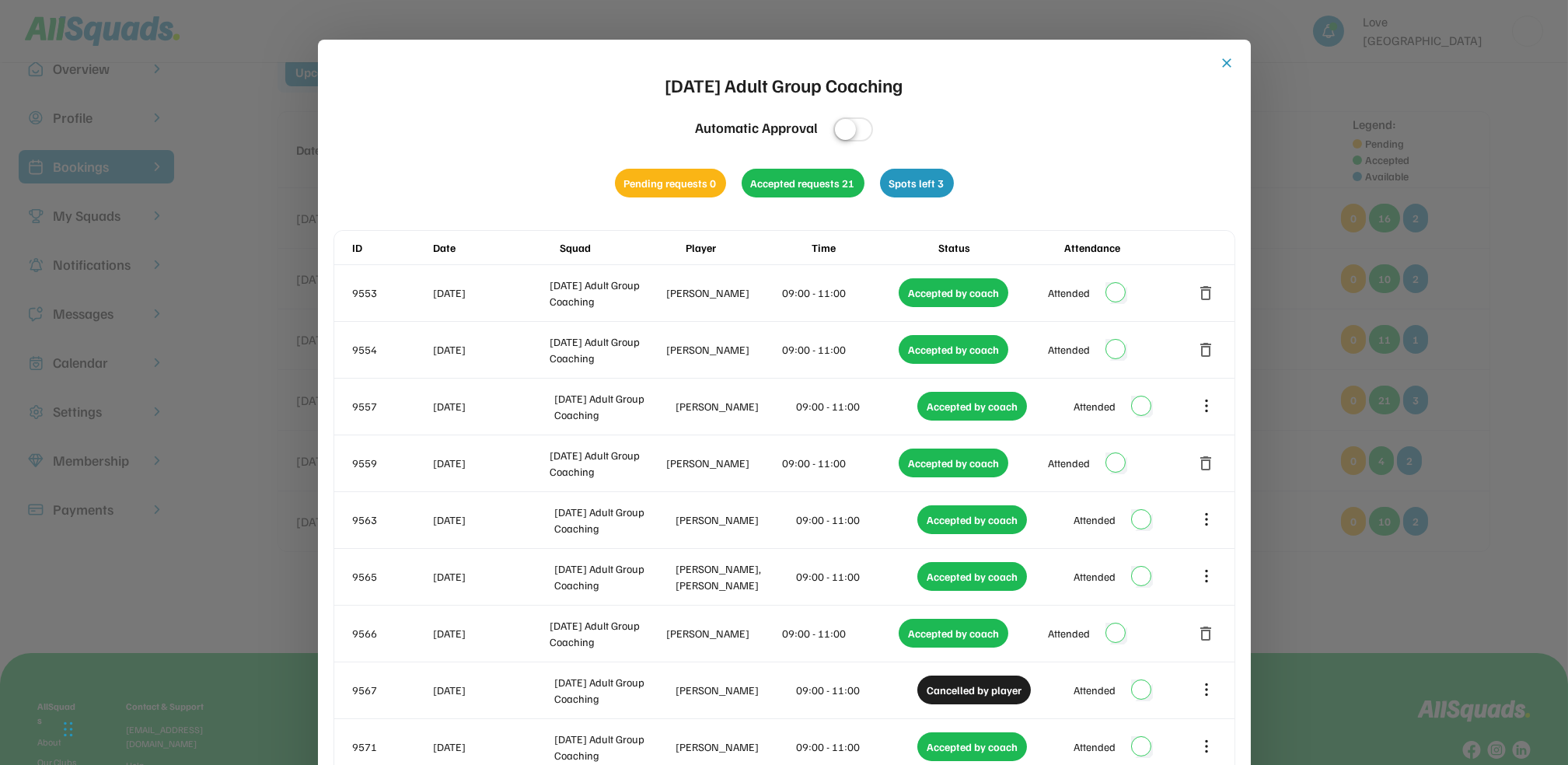
click at [1230, 59] on button "close" at bounding box center [1227, 62] width 15 height 15
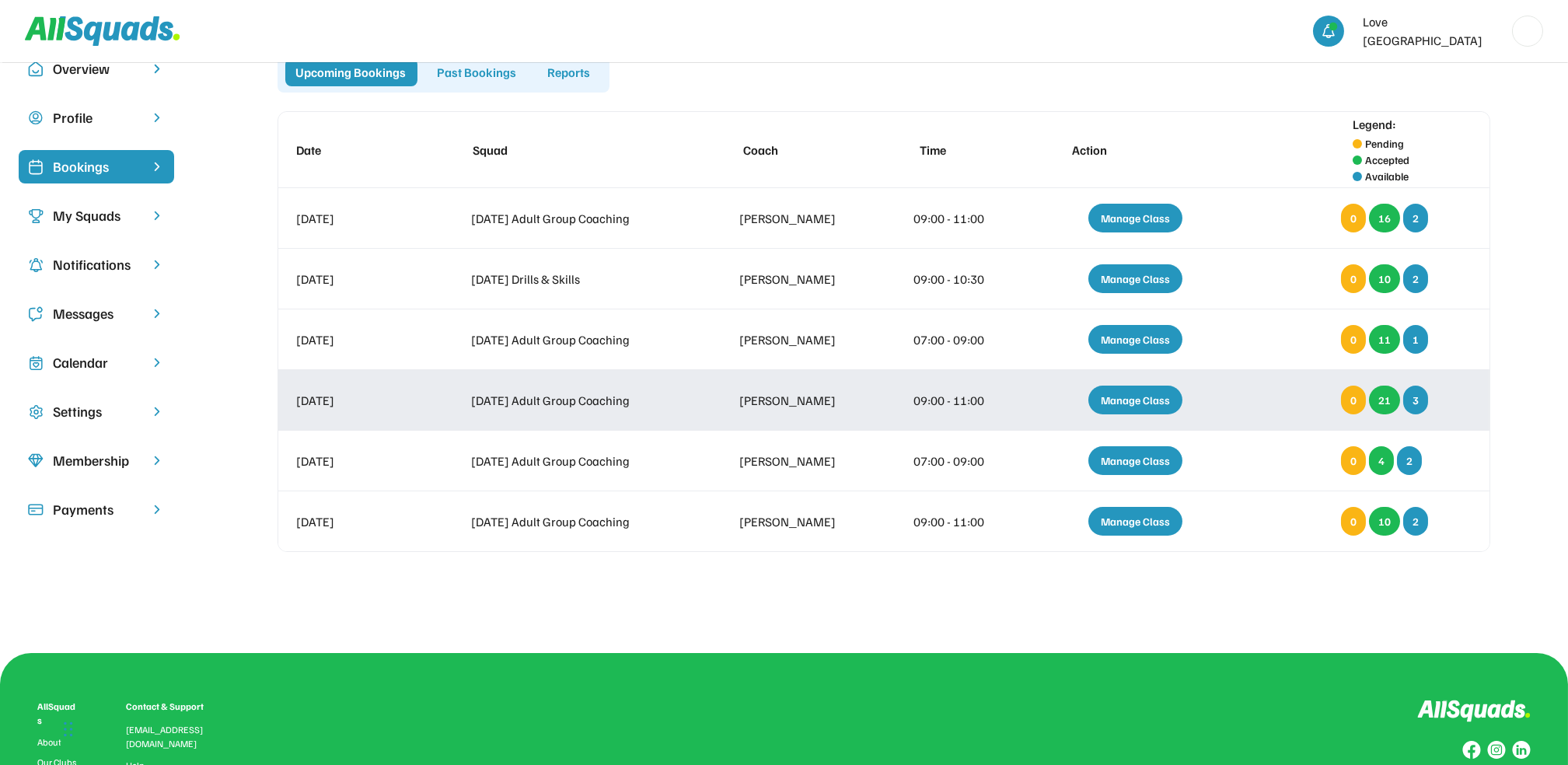
click at [1111, 399] on div "Manage Class" at bounding box center [1135, 400] width 94 height 29
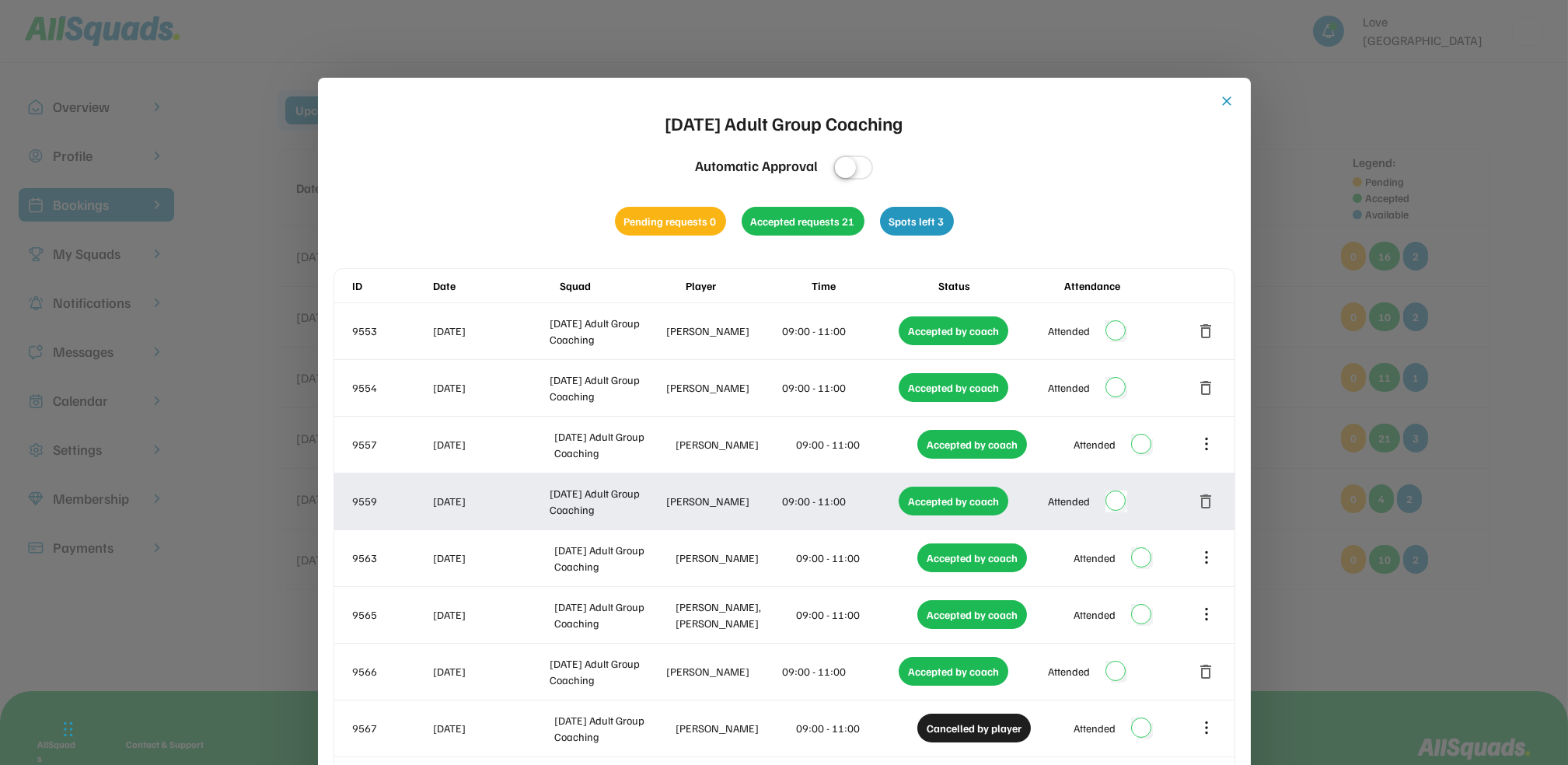
scroll to position [0, 0]
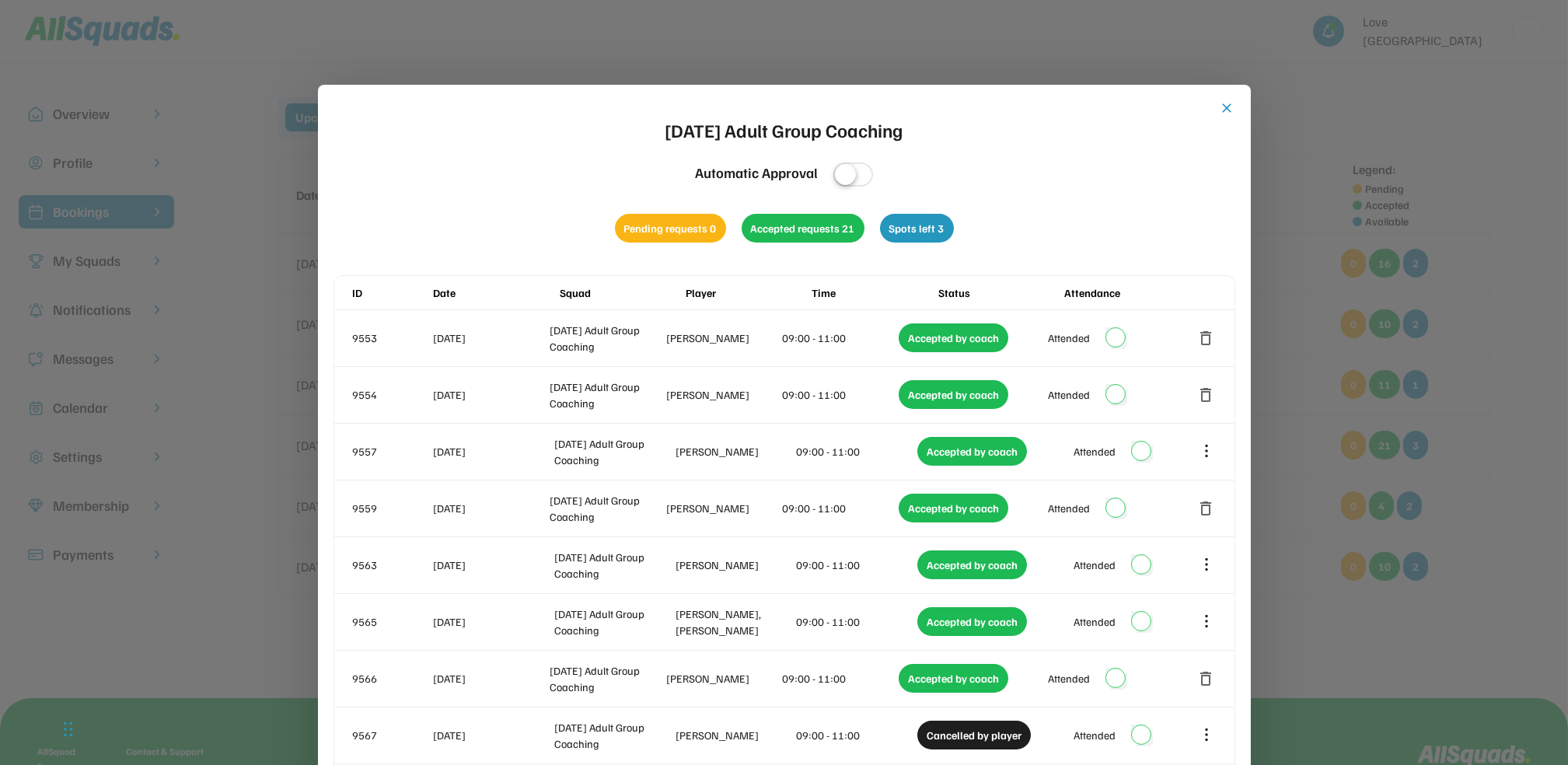
click at [1229, 103] on button "close" at bounding box center [1227, 107] width 15 height 15
